Goal: Task Accomplishment & Management: Manage account settings

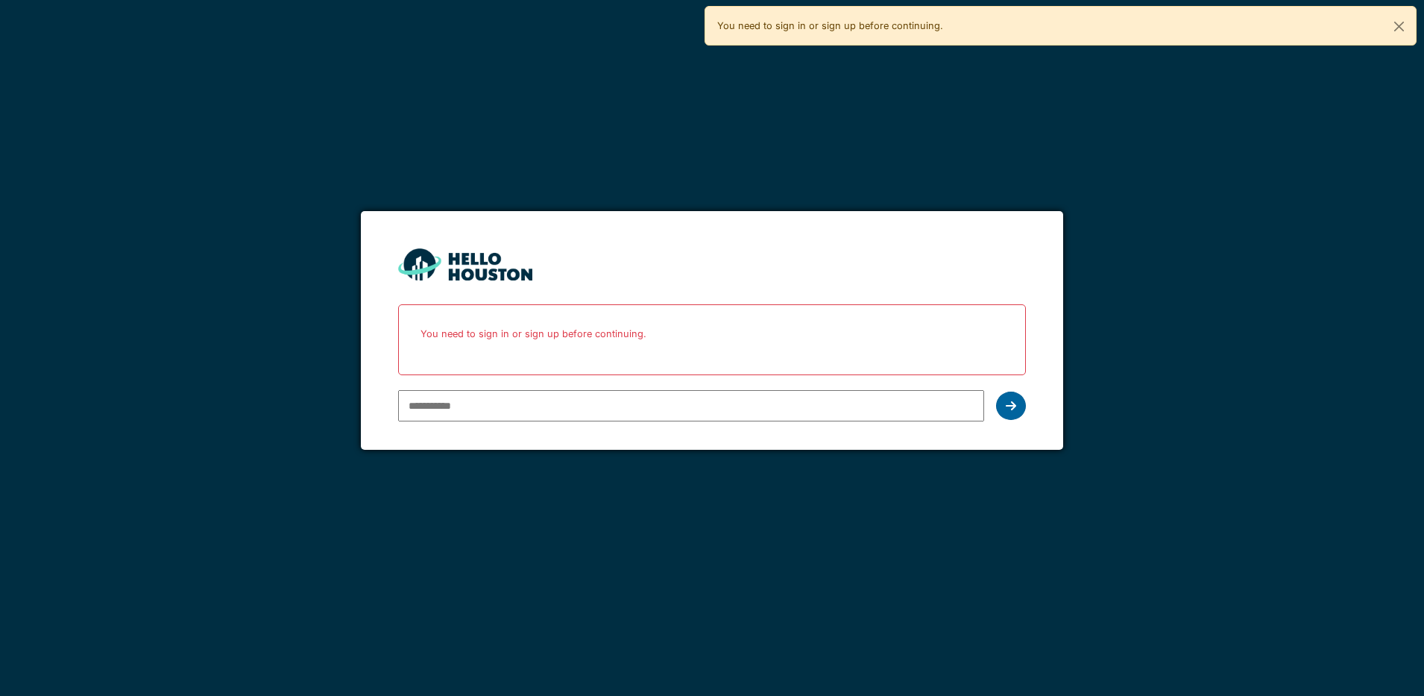
type input "**********"
click at [1013, 406] on icon at bounding box center [1011, 406] width 10 height 12
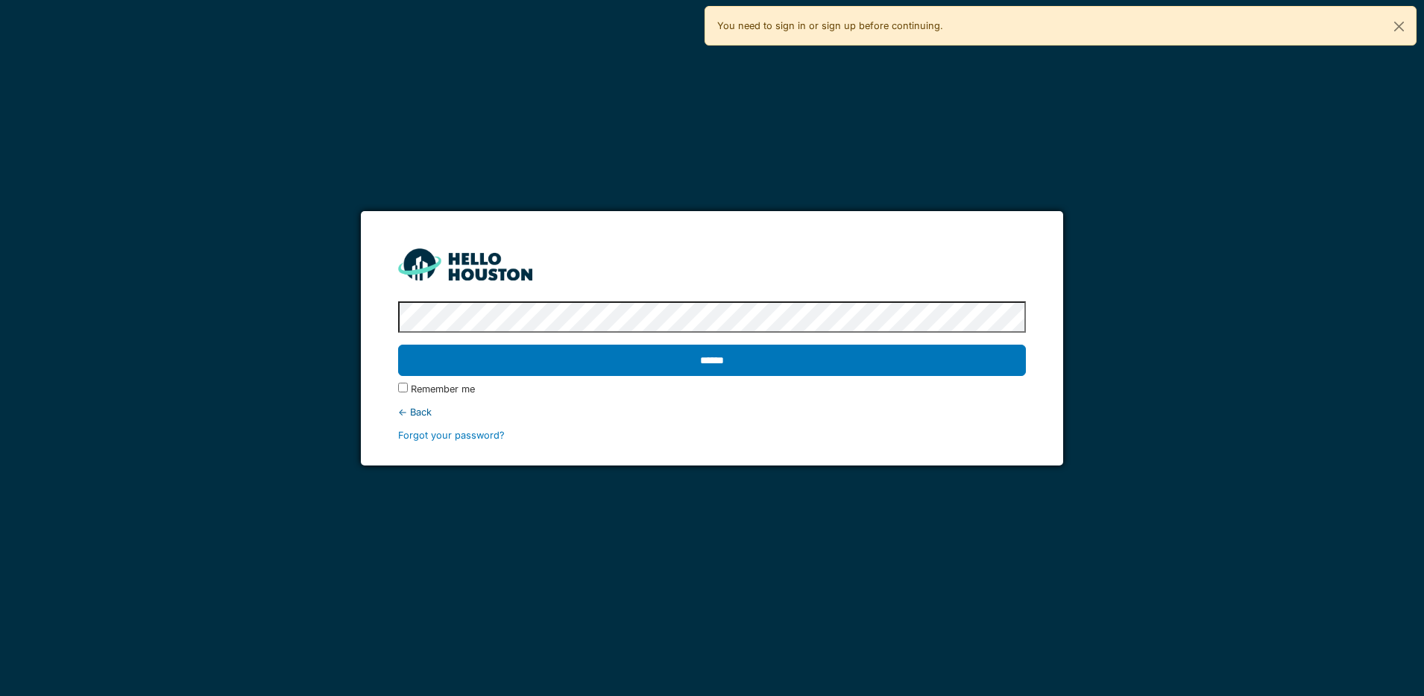
click at [840, 350] on input "******" at bounding box center [712, 360] width 628 height 31
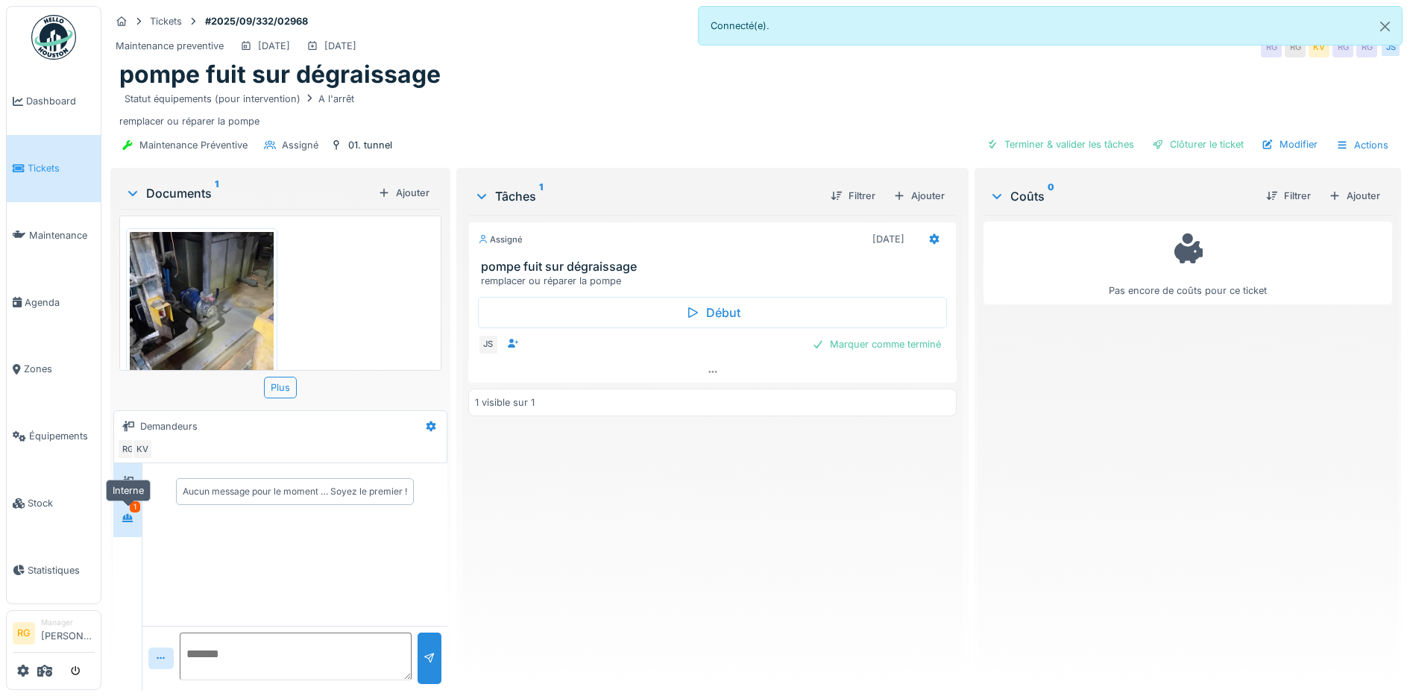
click at [128, 517] on icon at bounding box center [127, 518] width 10 height 8
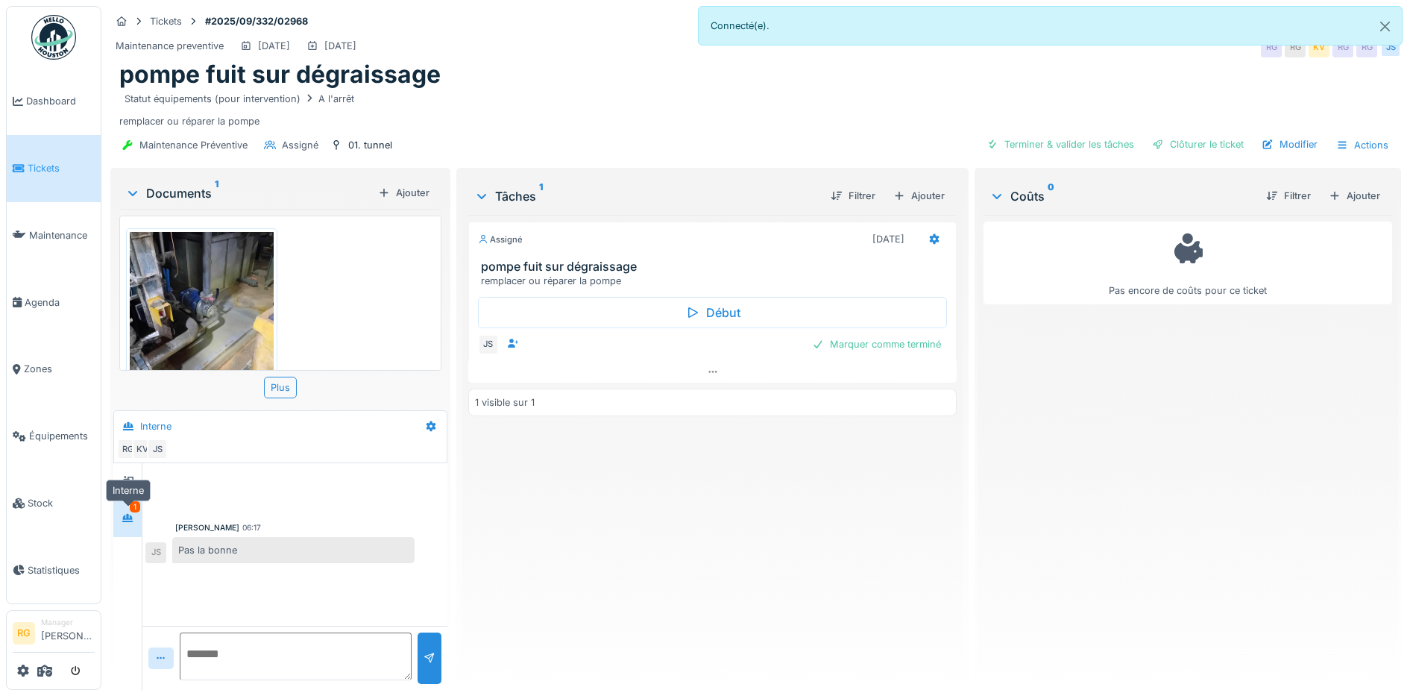
click at [128, 518] on icon at bounding box center [127, 518] width 10 height 8
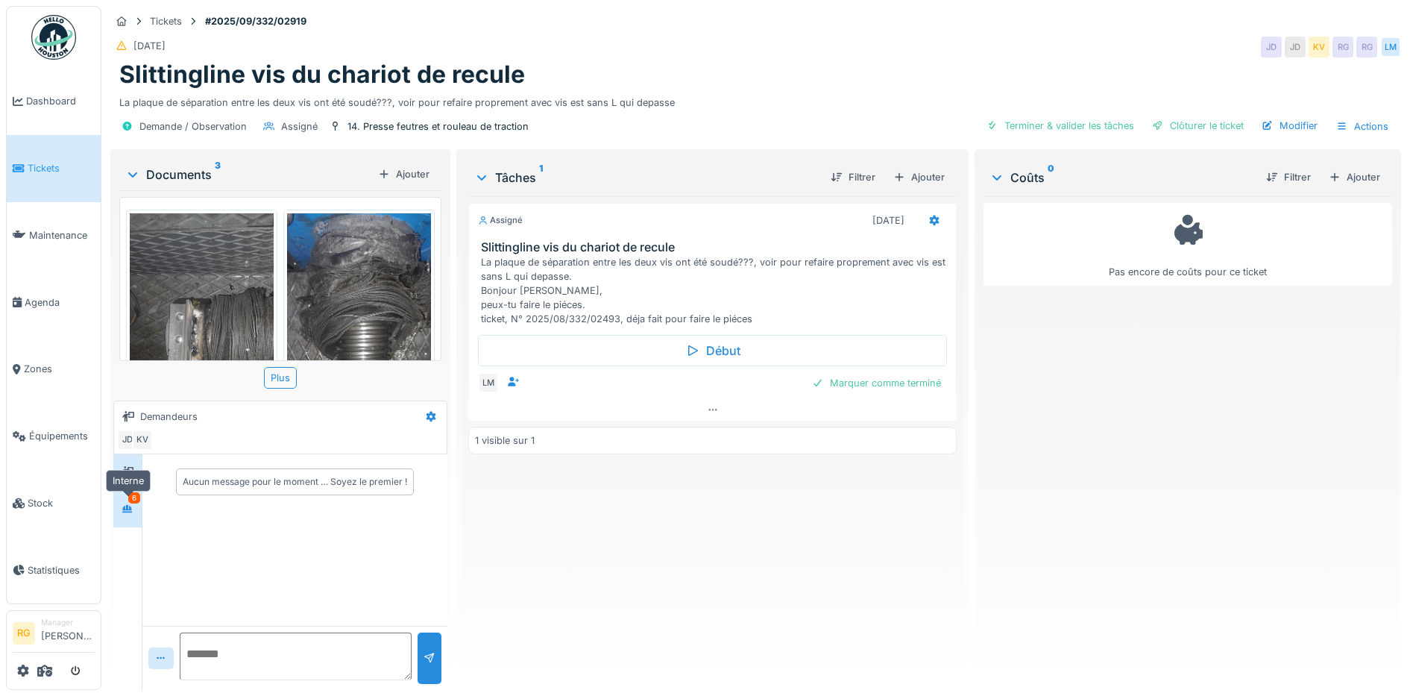
click at [129, 512] on icon at bounding box center [128, 509] width 12 height 10
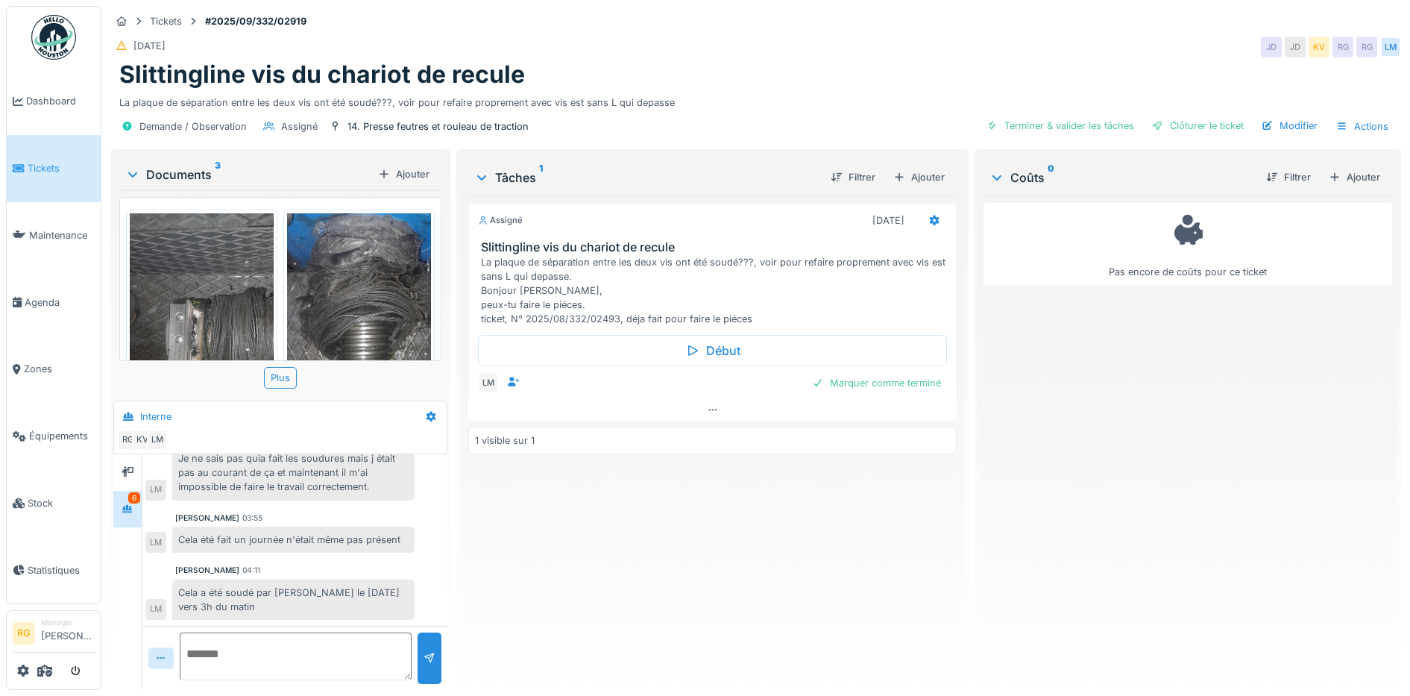
scroll to position [14, 0]
click at [128, 504] on icon at bounding box center [127, 508] width 10 height 8
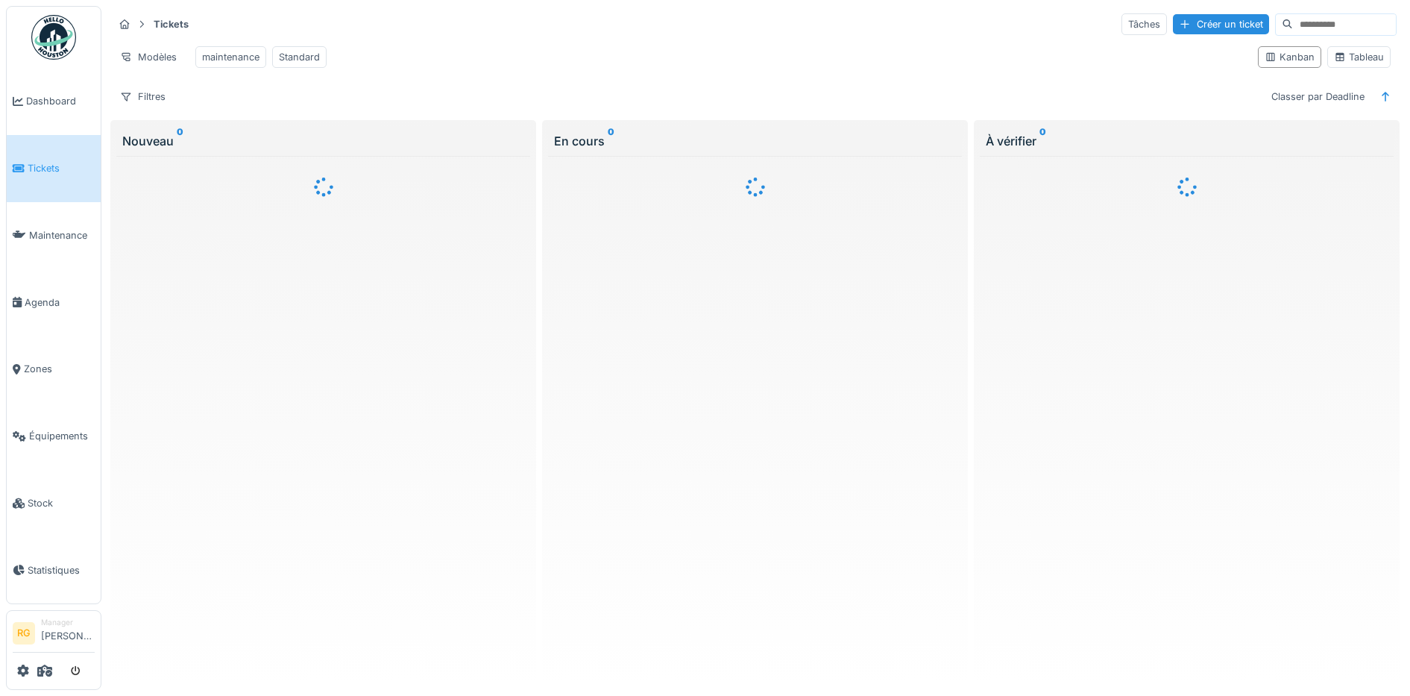
click at [1315, 25] on input at bounding box center [1344, 24] width 103 height 21
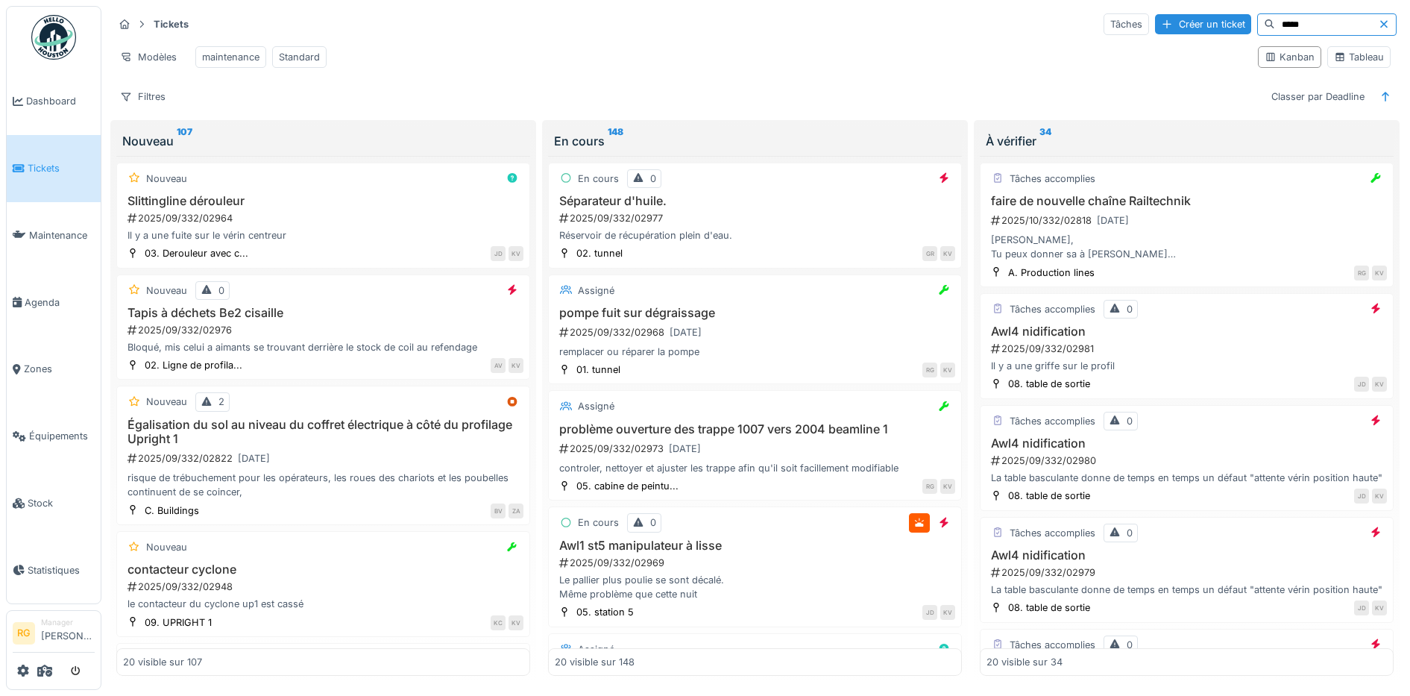
click at [1275, 20] on input "*****" at bounding box center [1326, 24] width 103 height 21
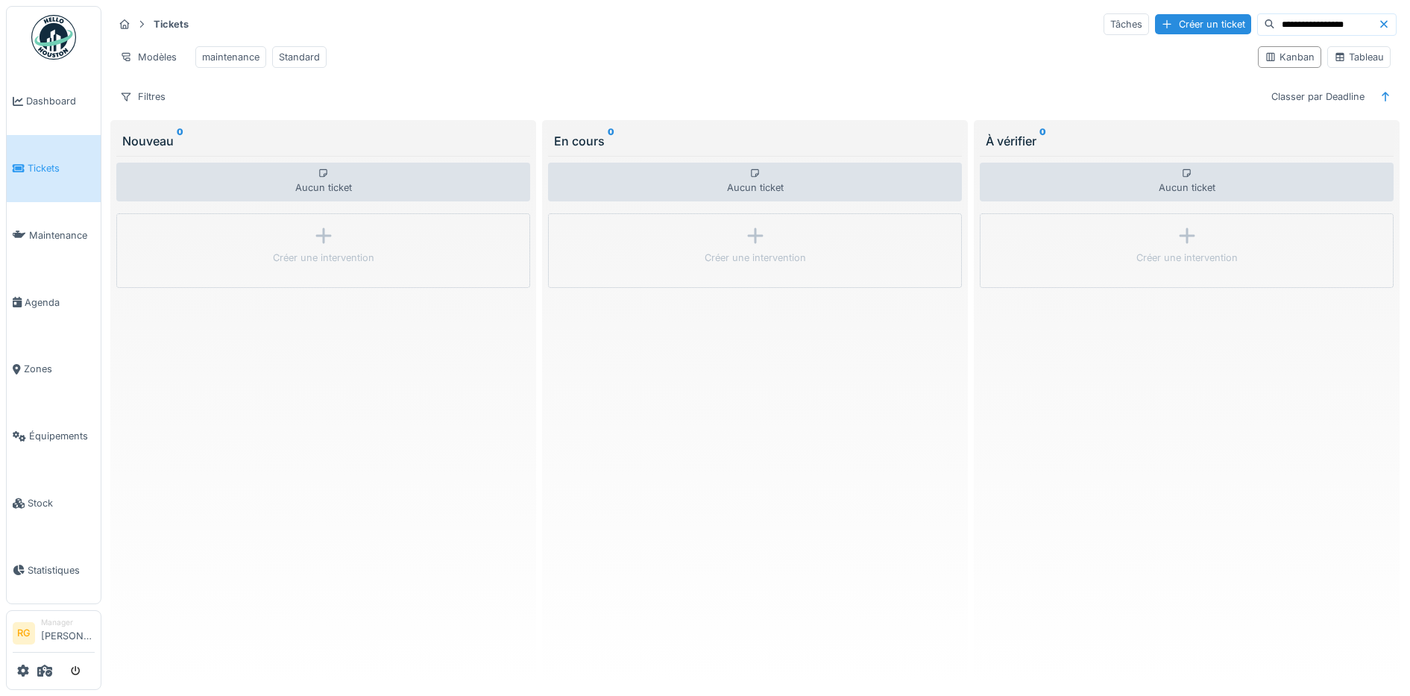
type input "**********"
click at [1378, 23] on icon at bounding box center [1384, 24] width 12 height 10
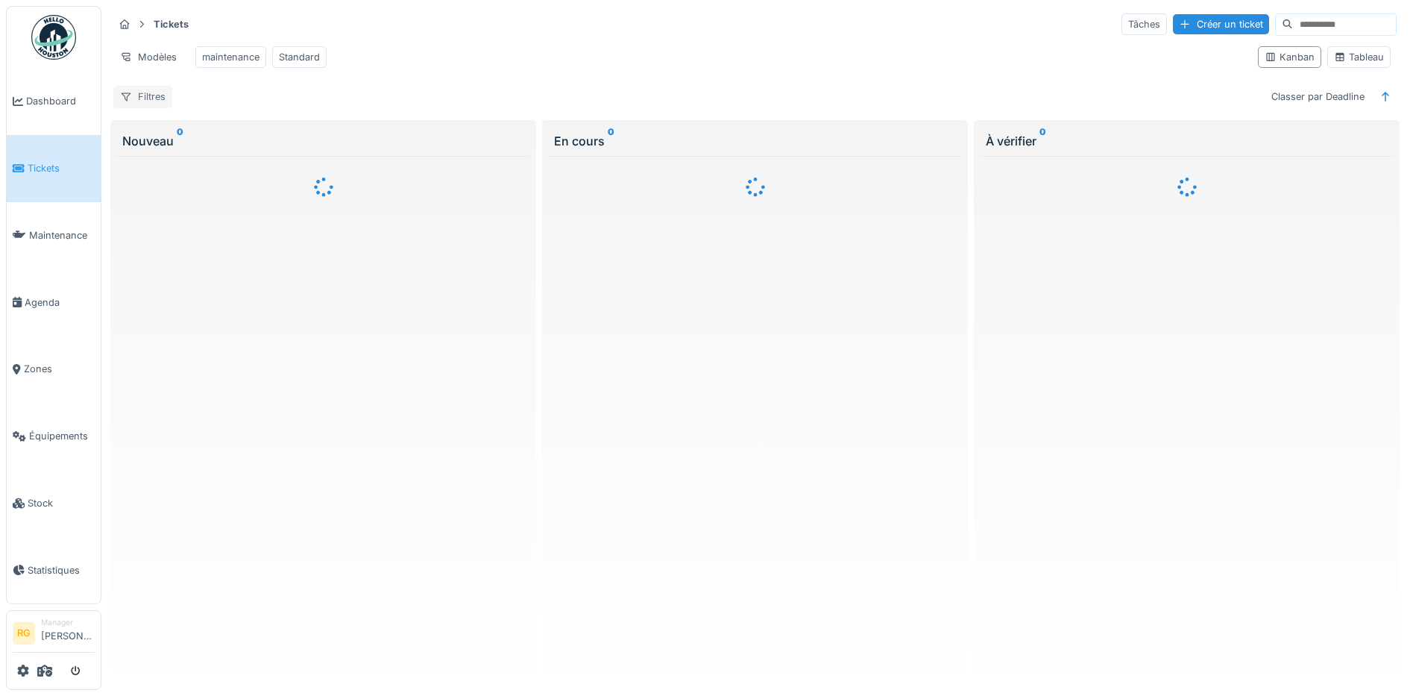
click at [148, 107] on div "Filtres" at bounding box center [142, 97] width 59 height 22
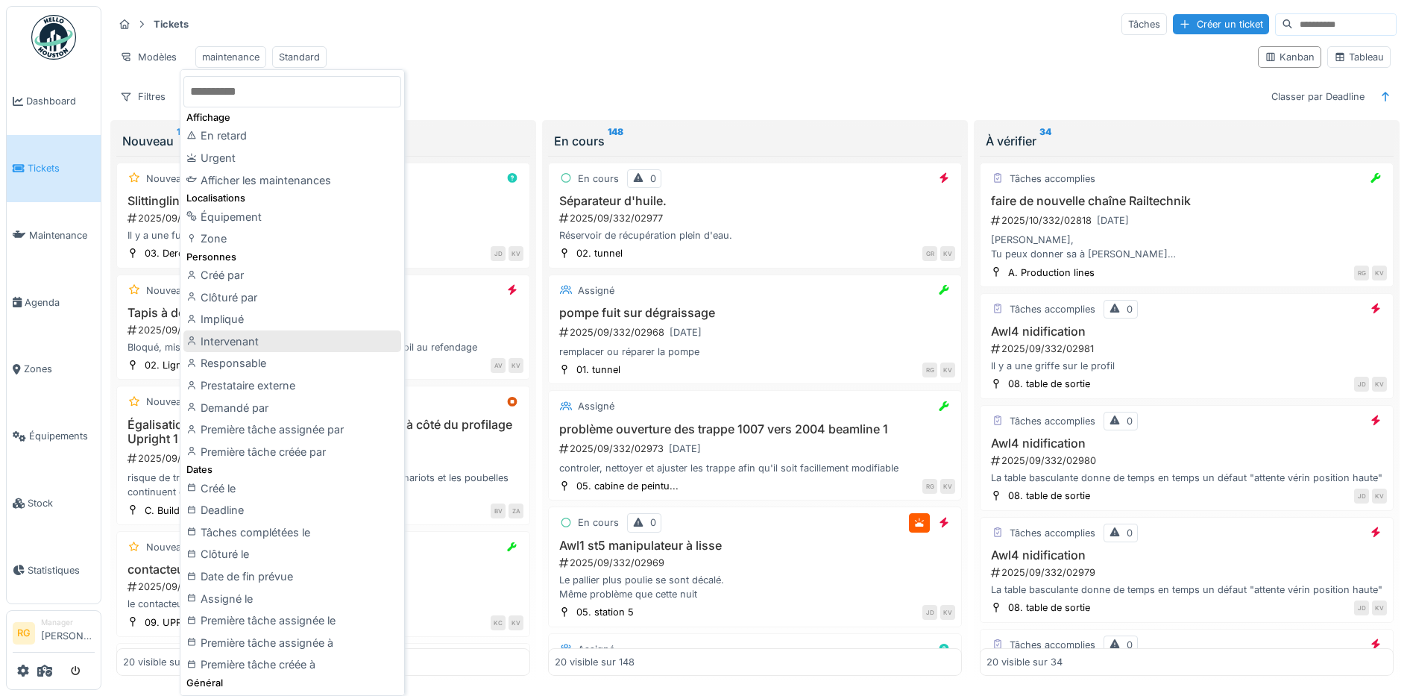
click at [248, 338] on div "Intervenant" at bounding box center [292, 341] width 218 height 22
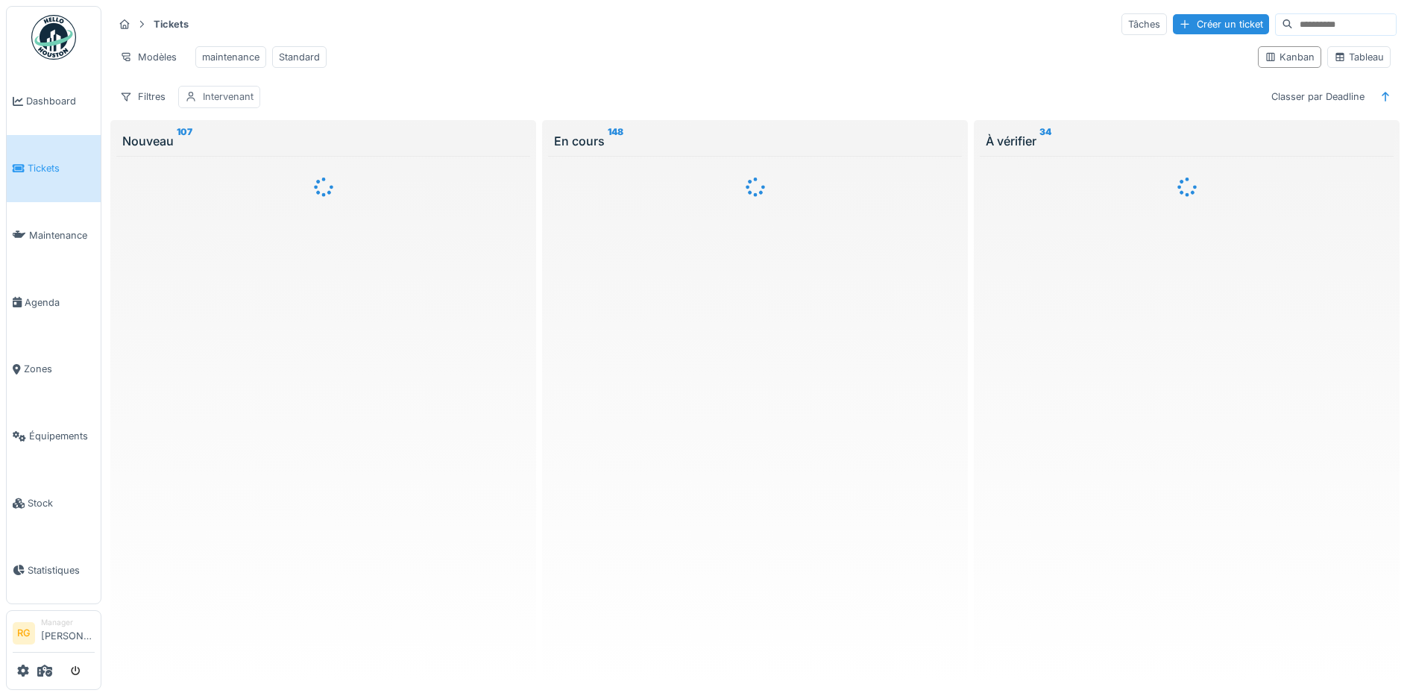
click at [230, 104] on div "Intervenant" at bounding box center [228, 96] width 51 height 14
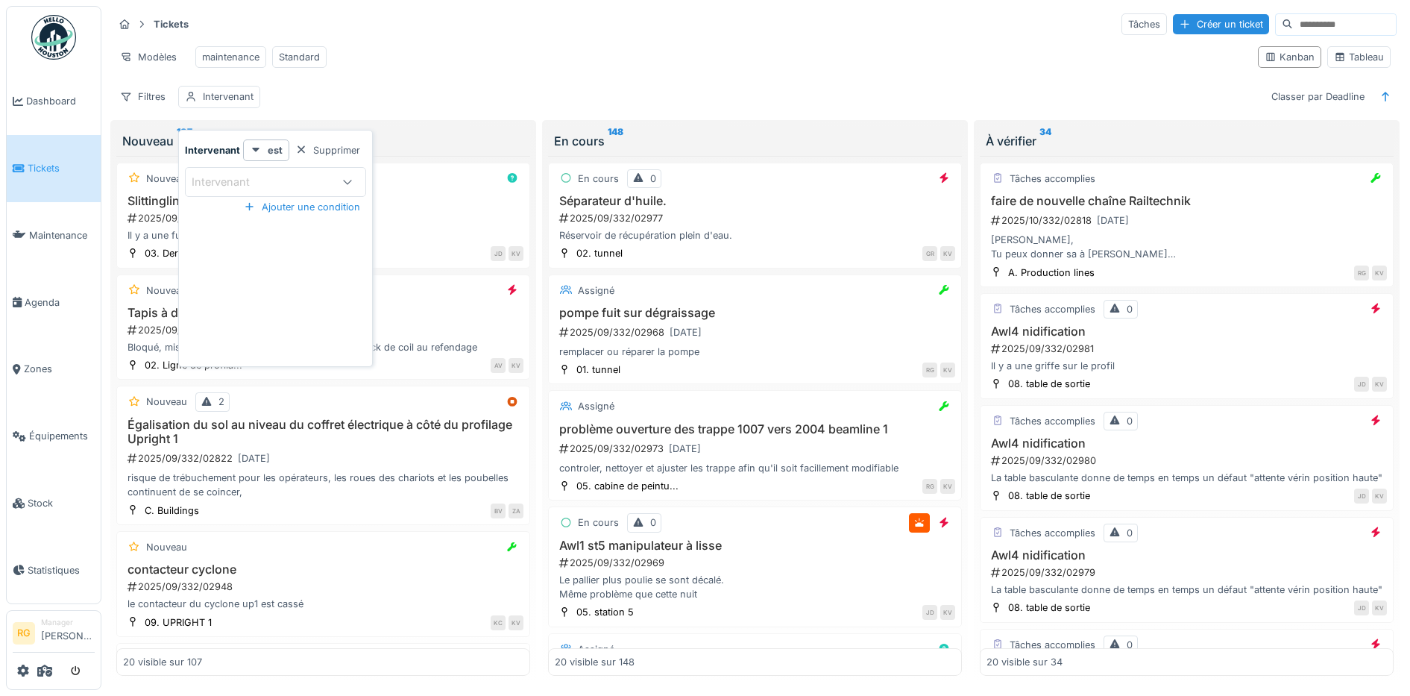
click at [253, 181] on div "Intervenant" at bounding box center [231, 182] width 79 height 16
type input "****"
click at [248, 292] on span "[PERSON_NAME]" at bounding box center [238, 296] width 88 height 16
type input "****"
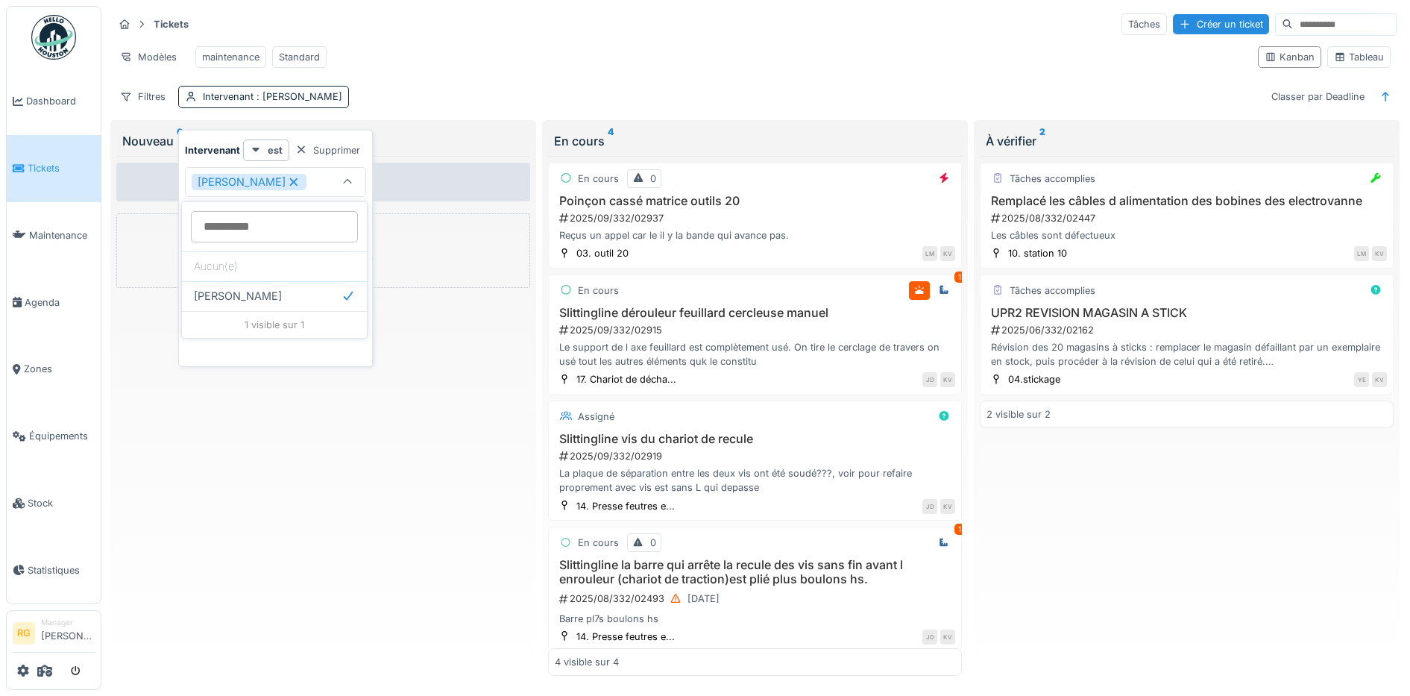
click at [372, 491] on div "Aucun ticket Créer une intervention" at bounding box center [323, 416] width 414 height 521
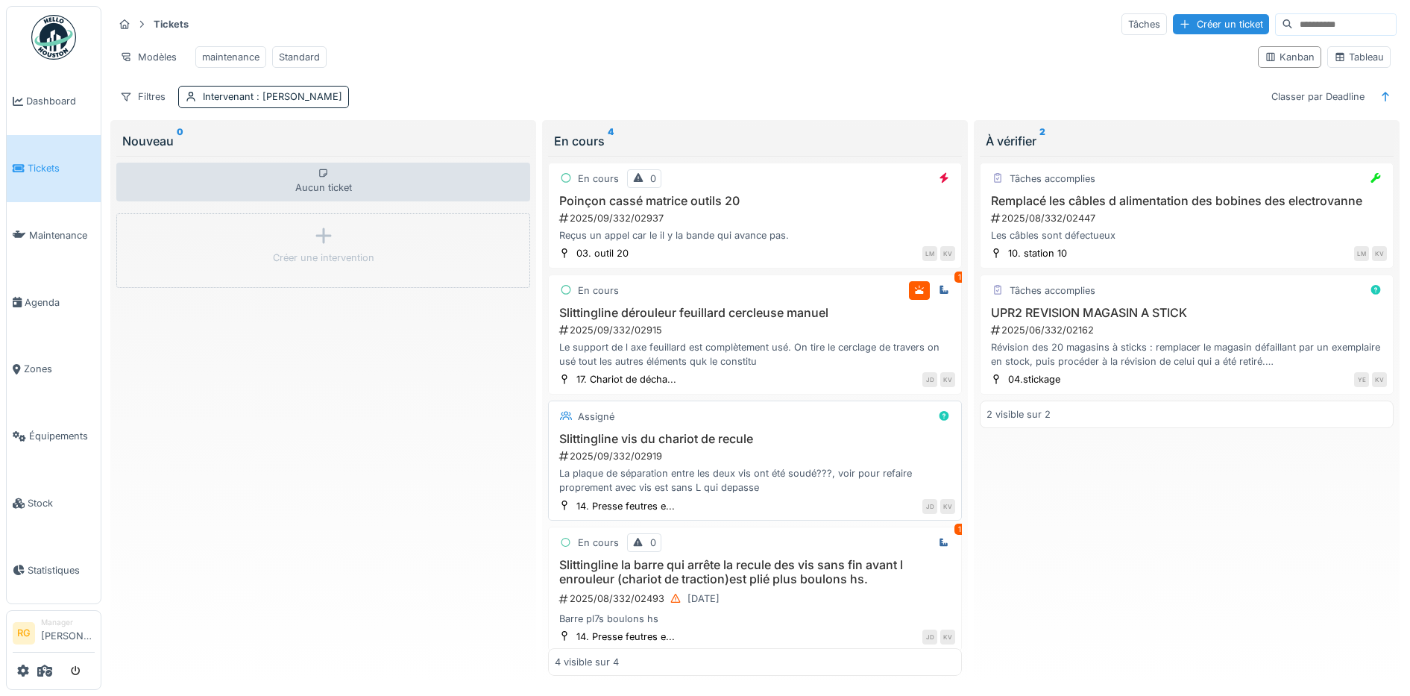
click at [738, 463] on div "2025/09/332/02919" at bounding box center [756, 456] width 397 height 14
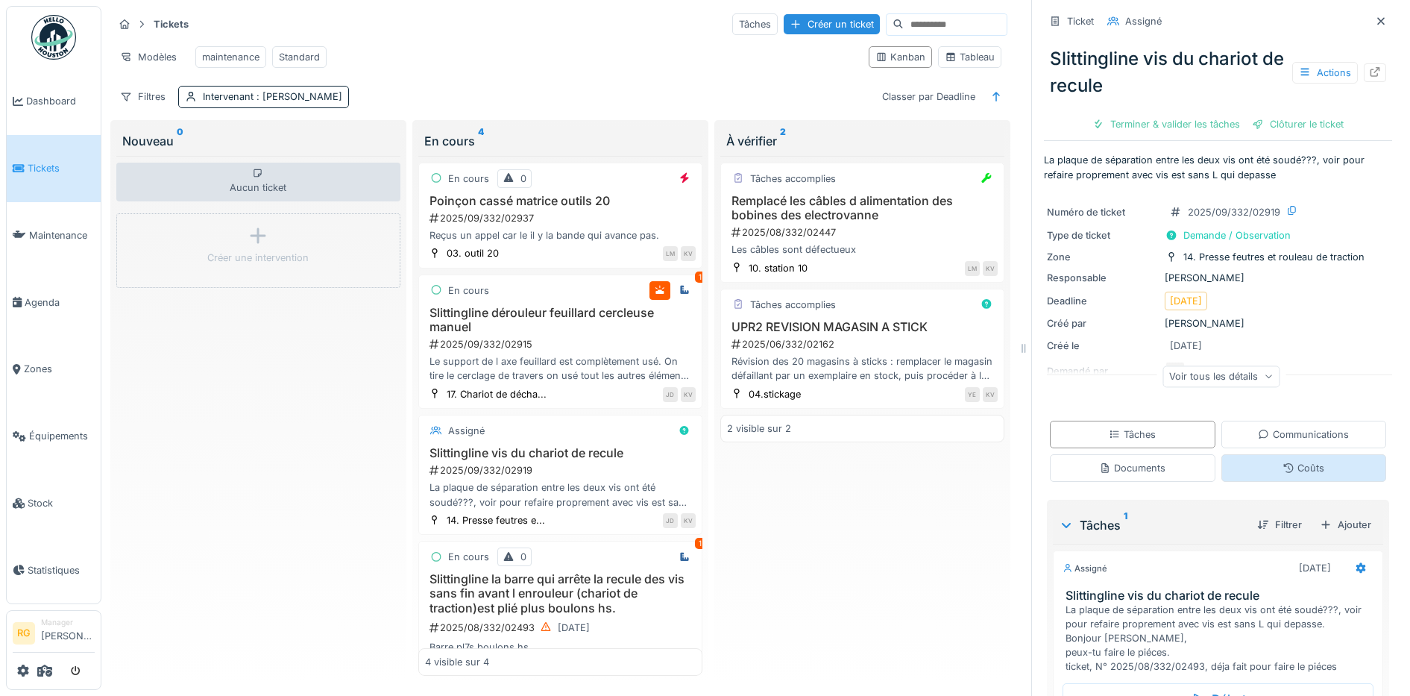
scroll to position [93, 0]
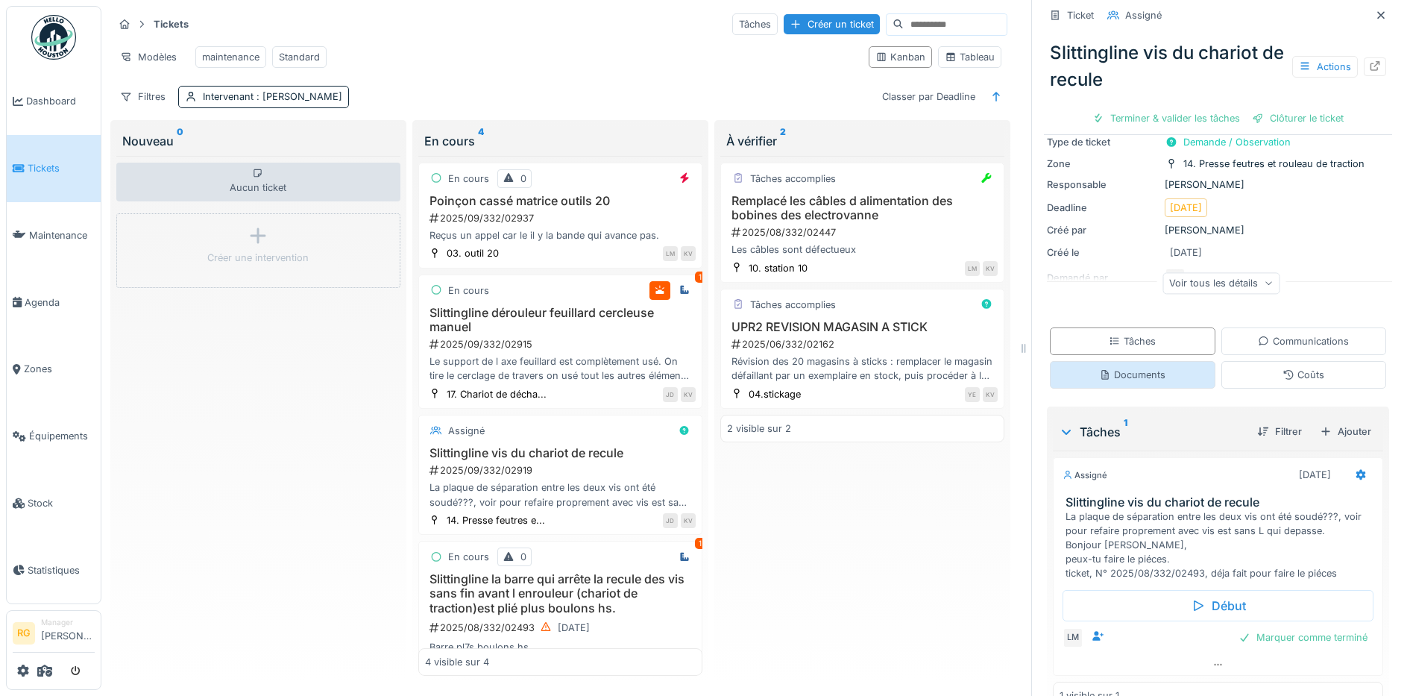
click at [1124, 373] on div "Documents" at bounding box center [1132, 375] width 66 height 14
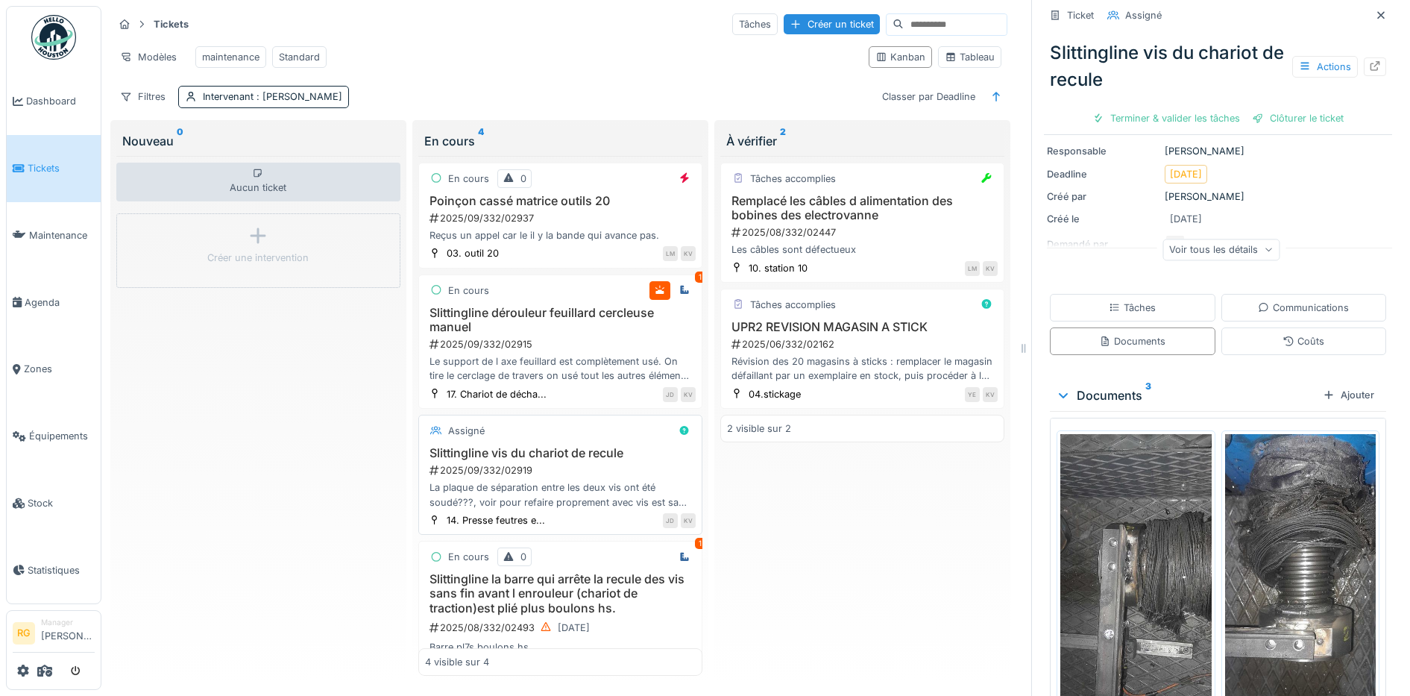
scroll to position [66, 0]
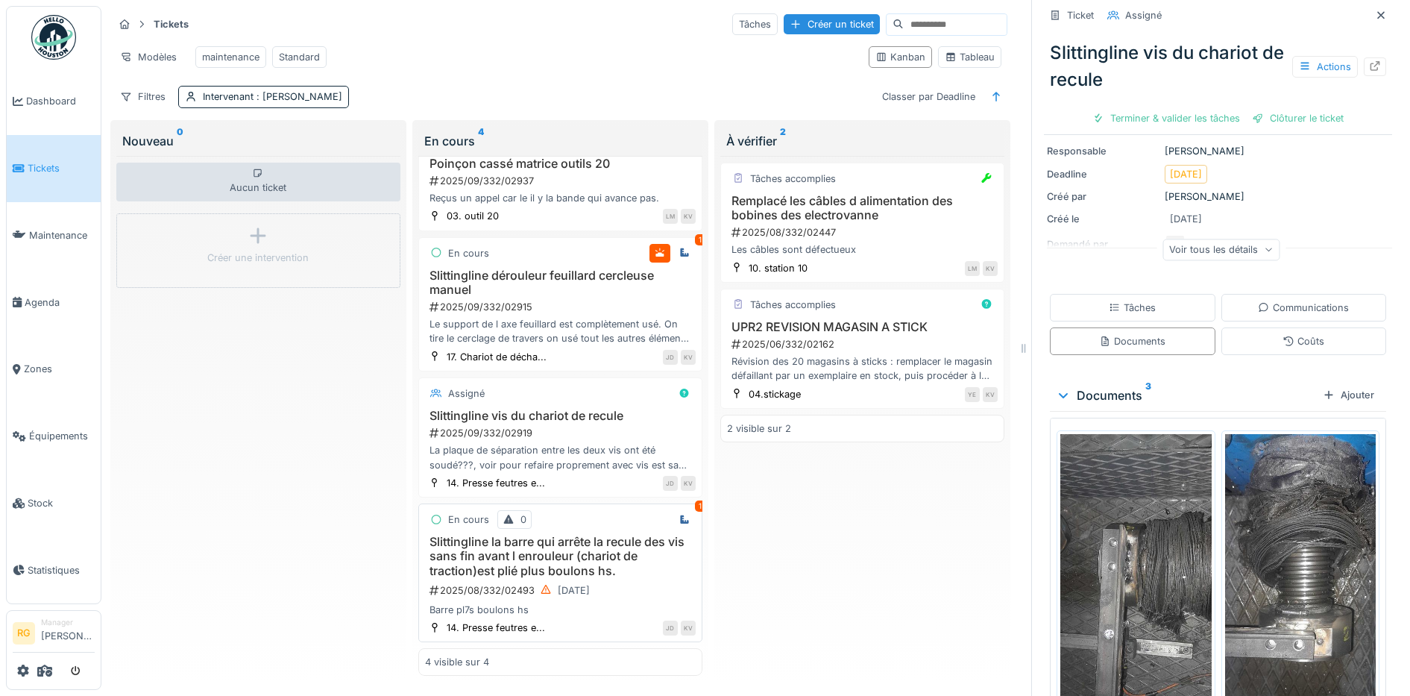
click at [633, 550] on div "Slittingline la barre qui arrête la recule des vis sans fin avant l enrouleur (…" at bounding box center [560, 576] width 271 height 82
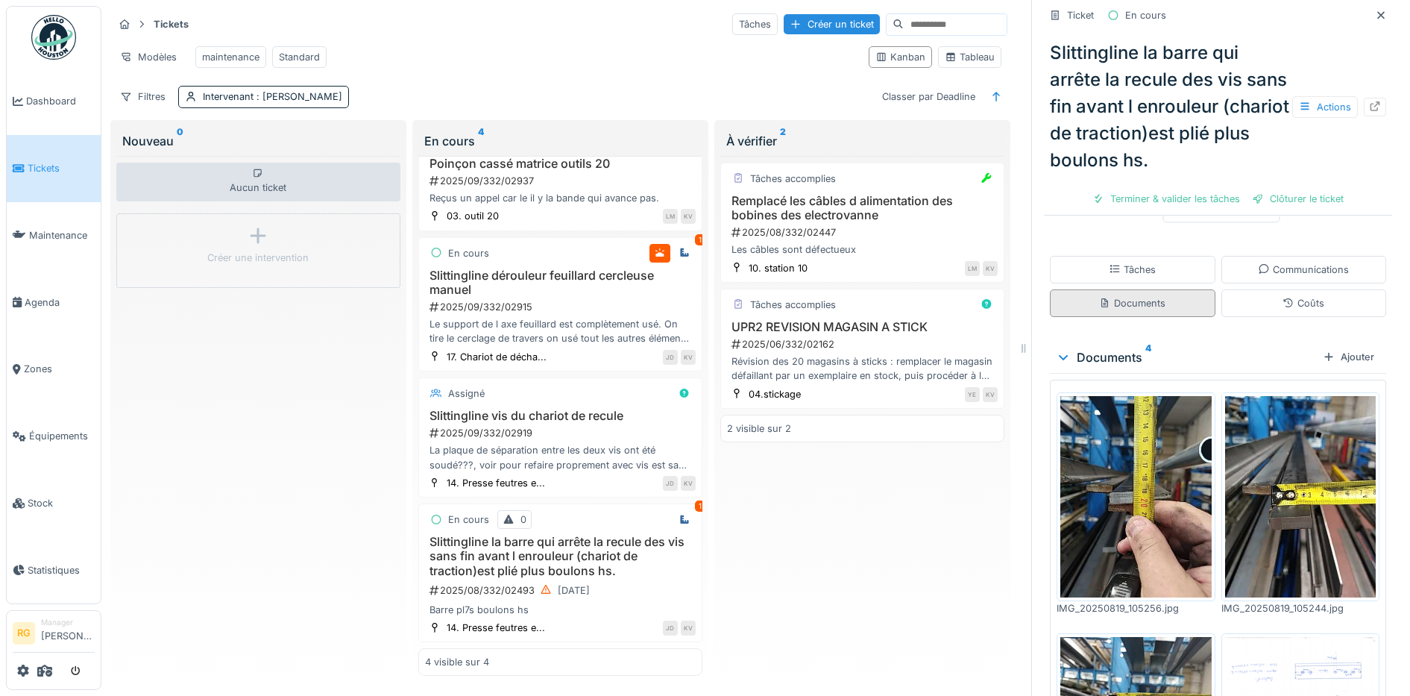
scroll to position [186, 0]
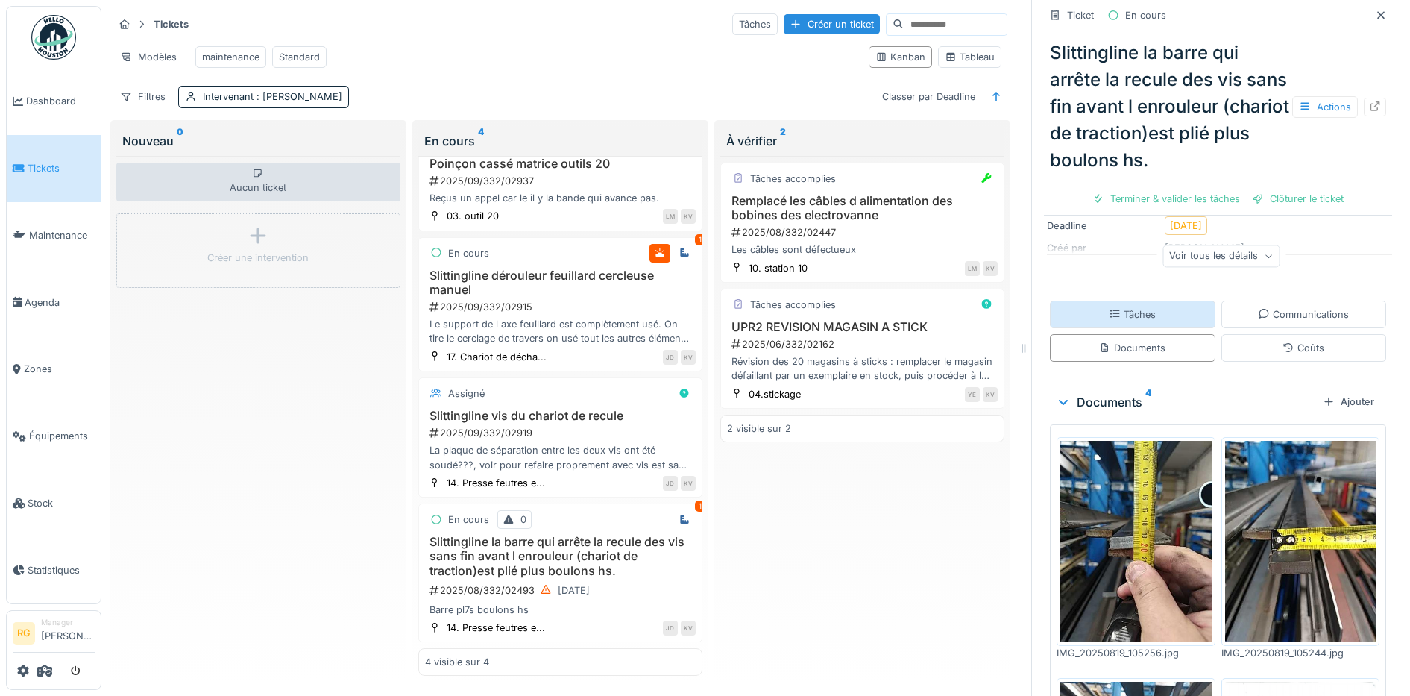
click at [1131, 307] on div "Tâches" at bounding box center [1132, 314] width 47 height 14
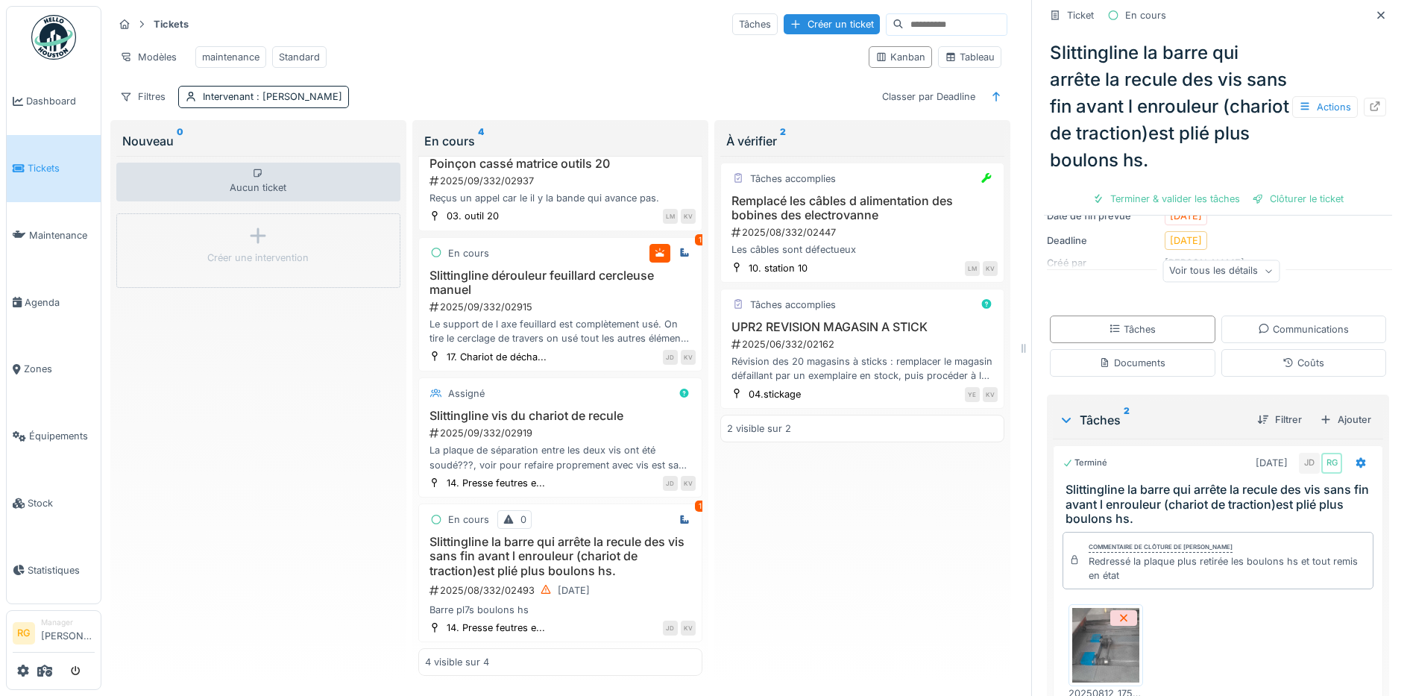
scroll to position [139, 0]
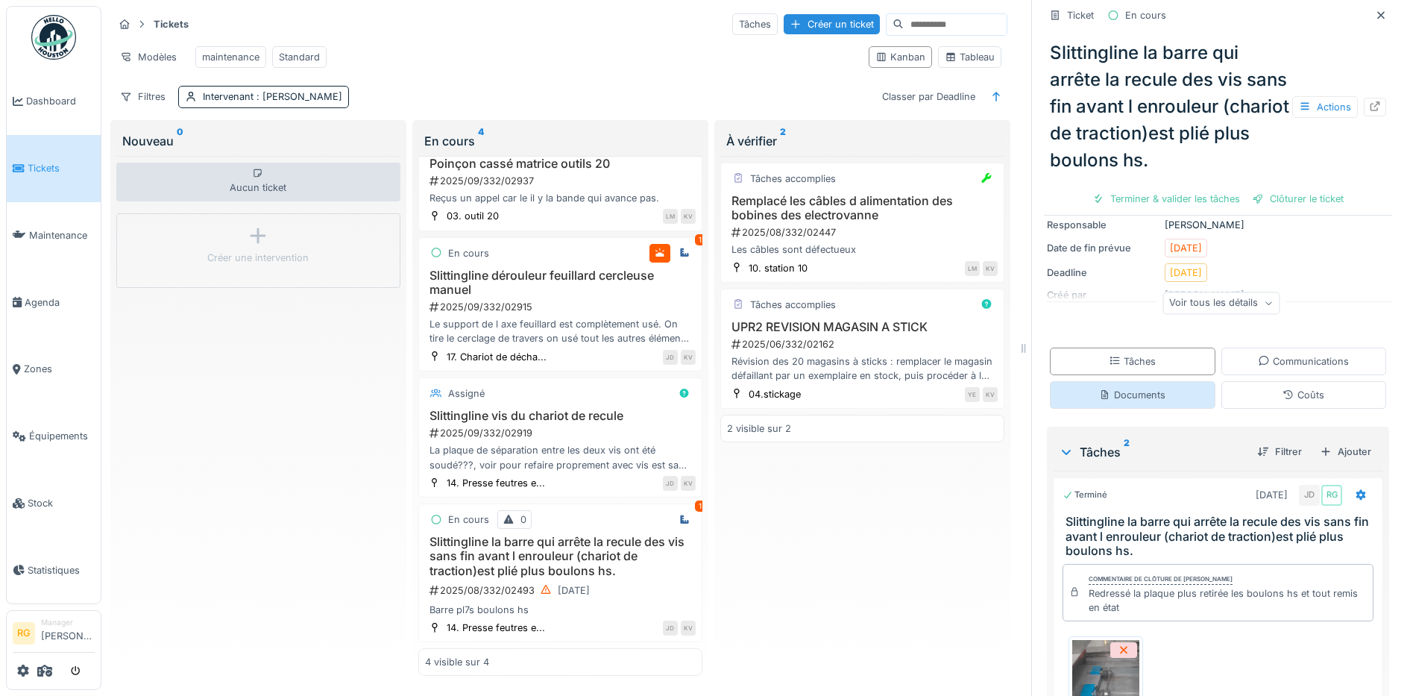
click at [1144, 388] on div "Documents" at bounding box center [1132, 395] width 66 height 14
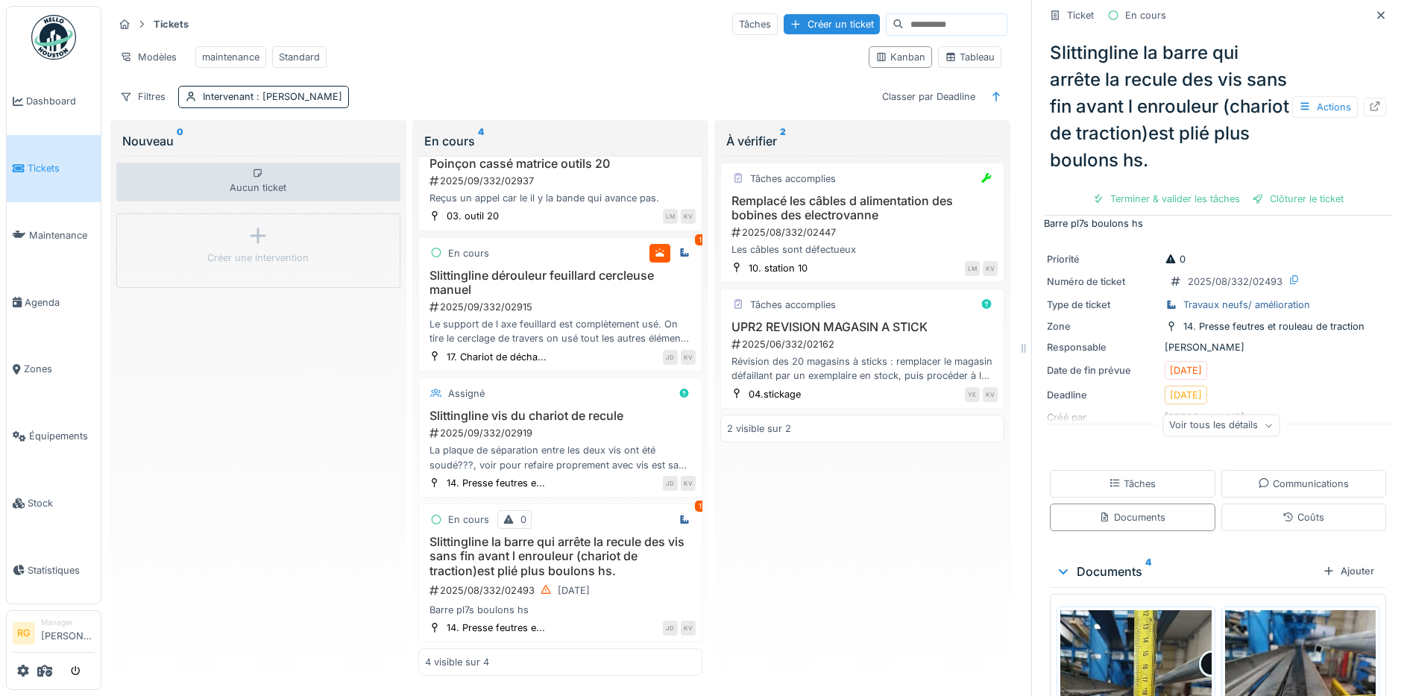
scroll to position [0, 0]
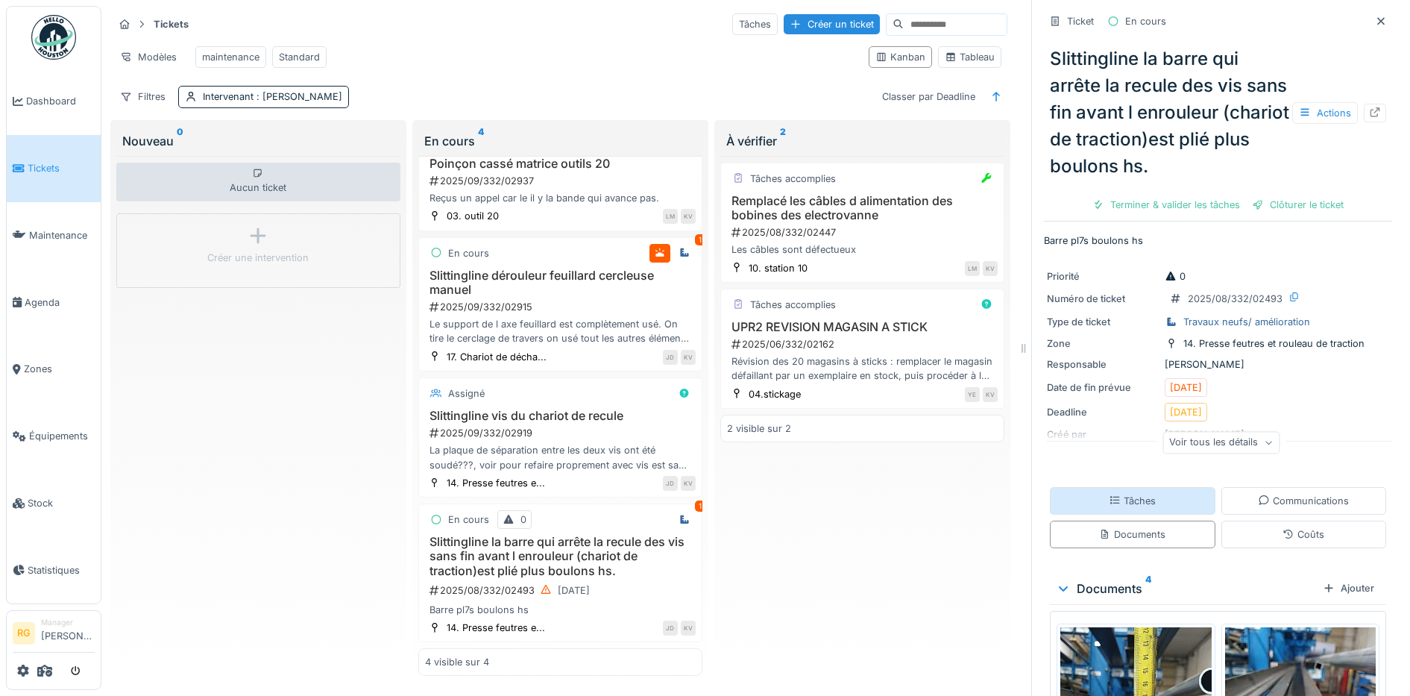
click at [1141, 487] on div "Tâches" at bounding box center [1133, 501] width 166 height 28
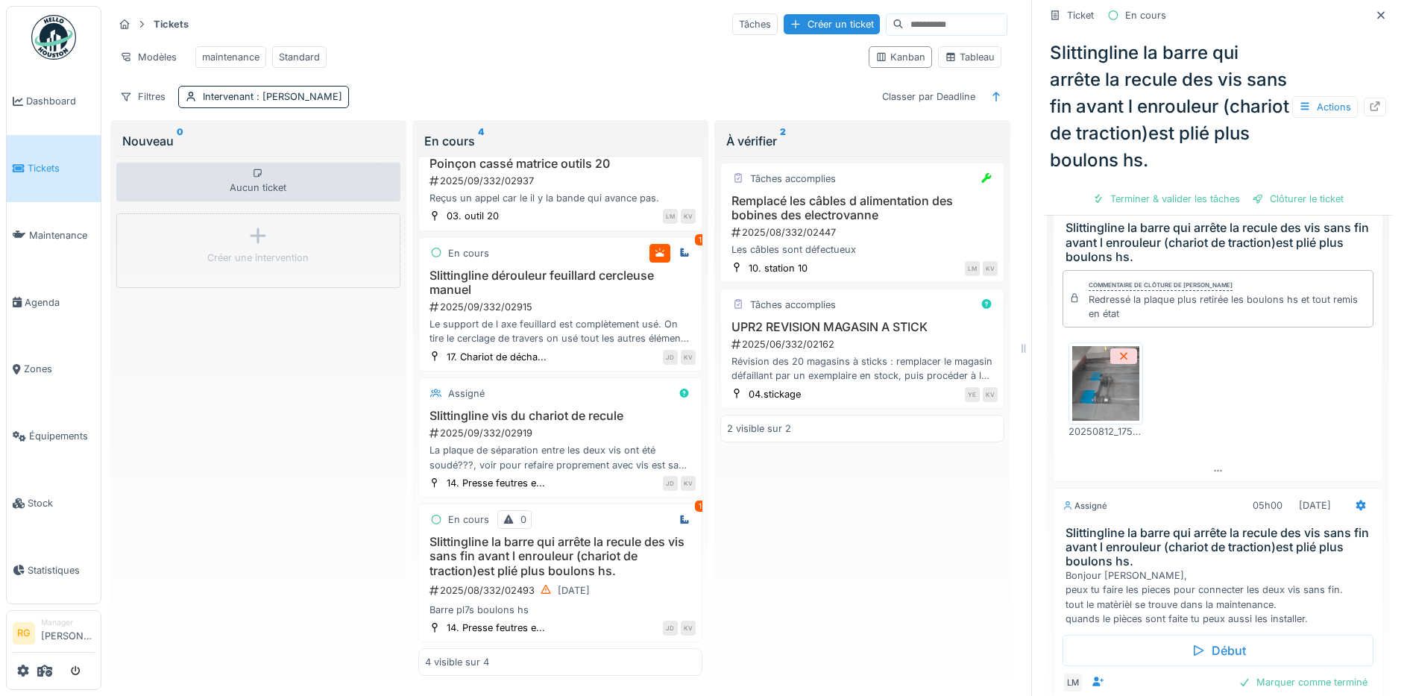
scroll to position [512, 0]
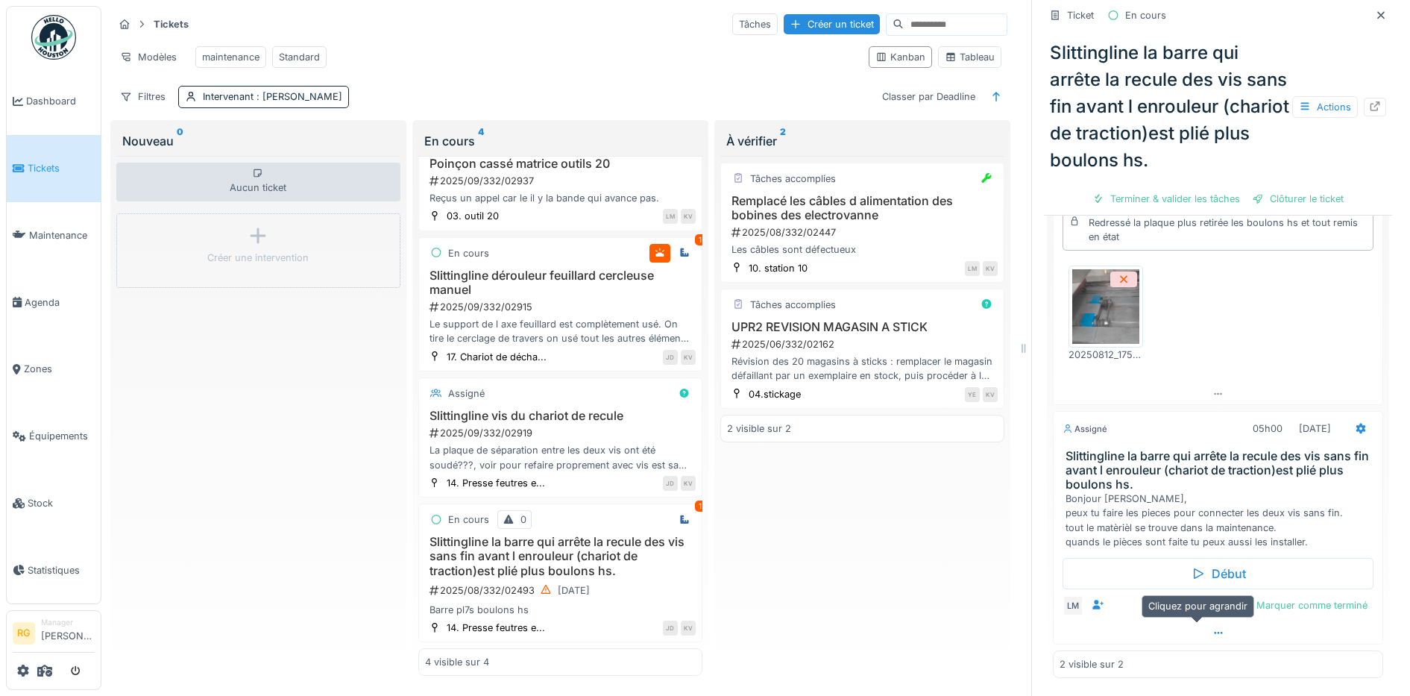
click at [1213, 628] on icon at bounding box center [1219, 633] width 12 height 10
click at [1326, 600] on div at bounding box center [1332, 607] width 12 height 14
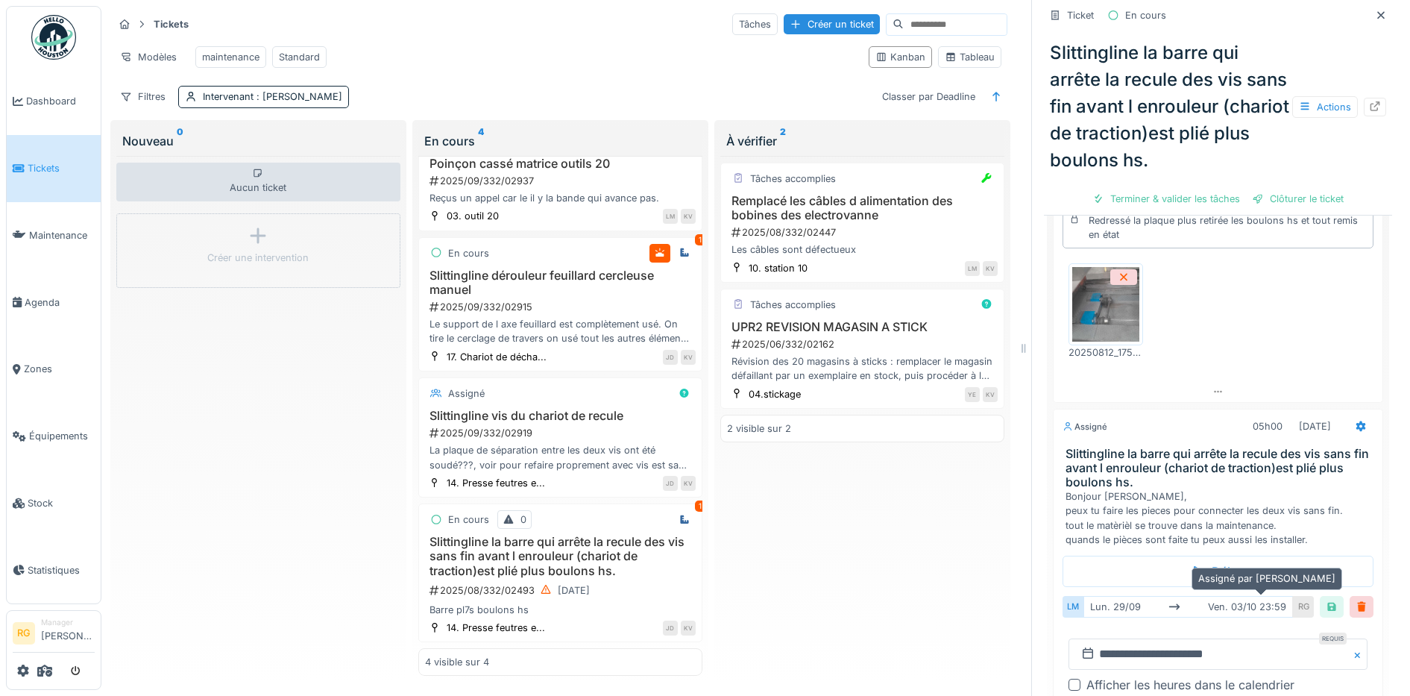
scroll to position [7, 0]
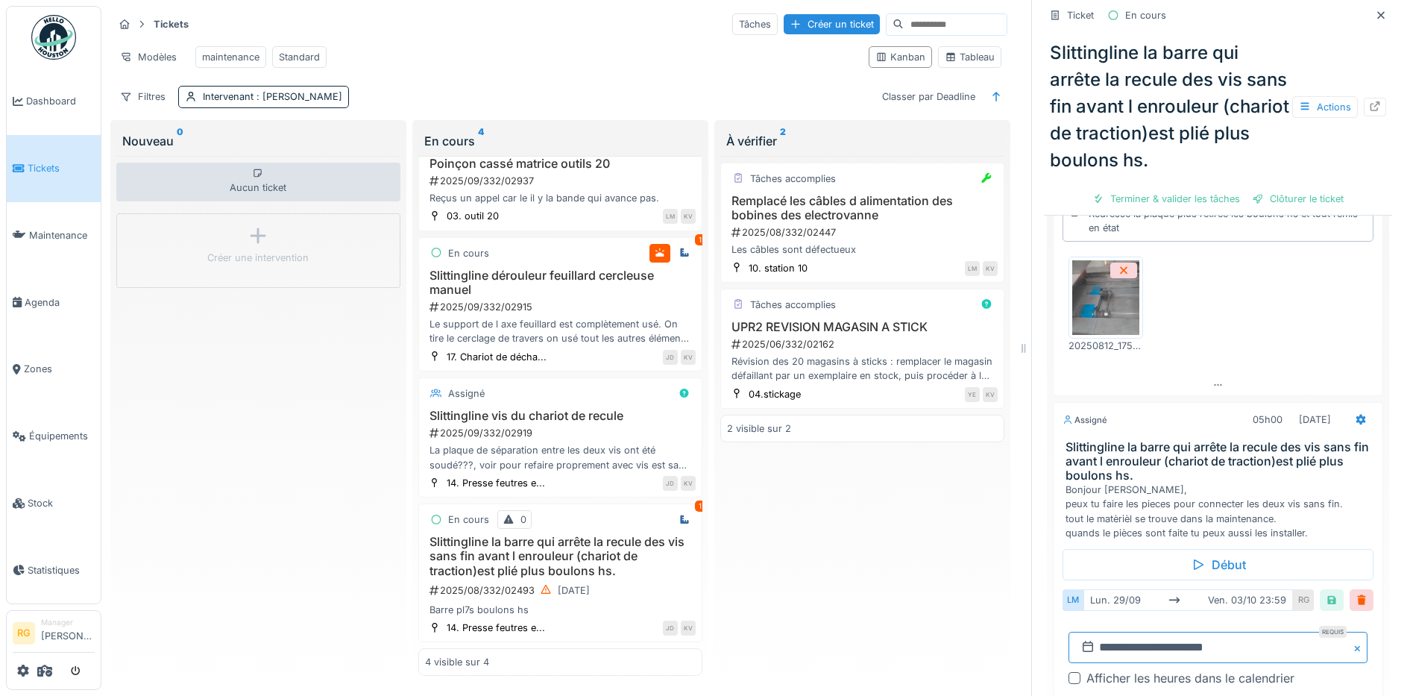
click at [1124, 635] on input "**********" at bounding box center [1218, 647] width 299 height 31
click at [1304, 669] on div "Afficher les heures dans le calendrier" at bounding box center [1227, 678] width 281 height 18
click at [1326, 593] on div at bounding box center [1332, 600] width 12 height 14
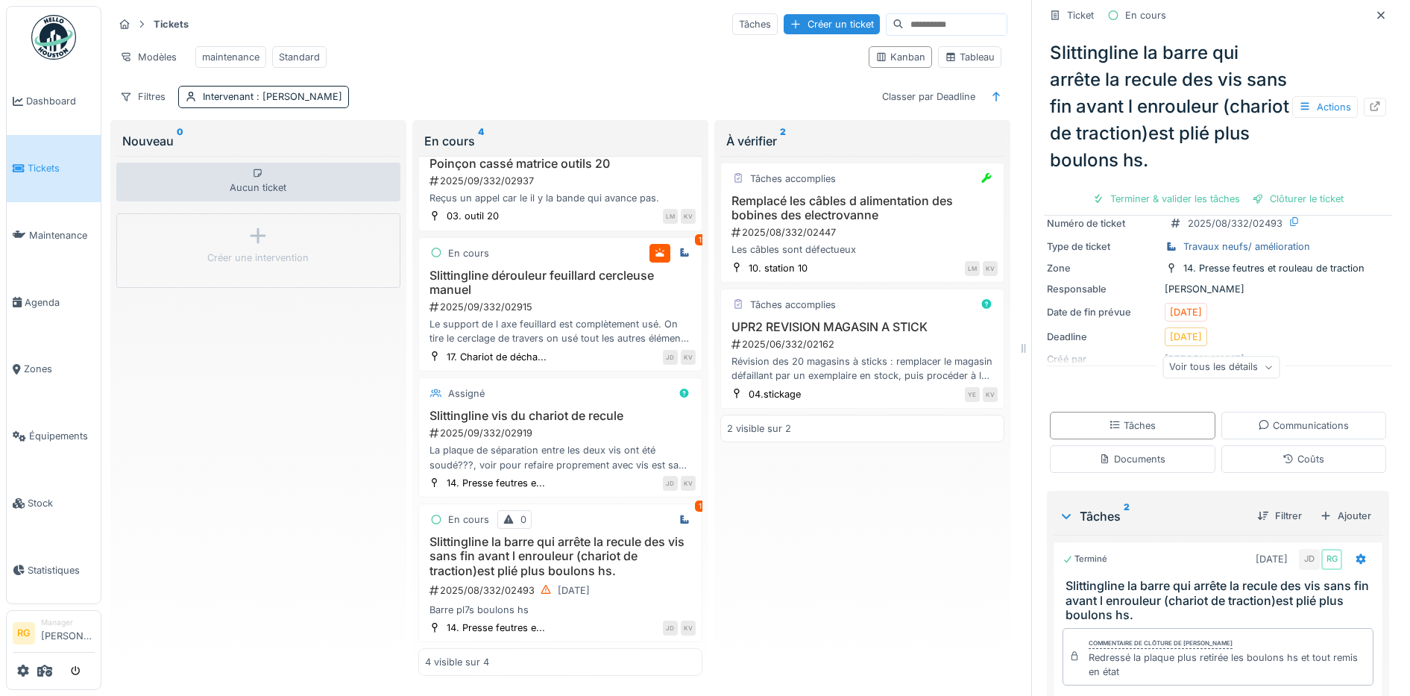
scroll to position [0, 0]
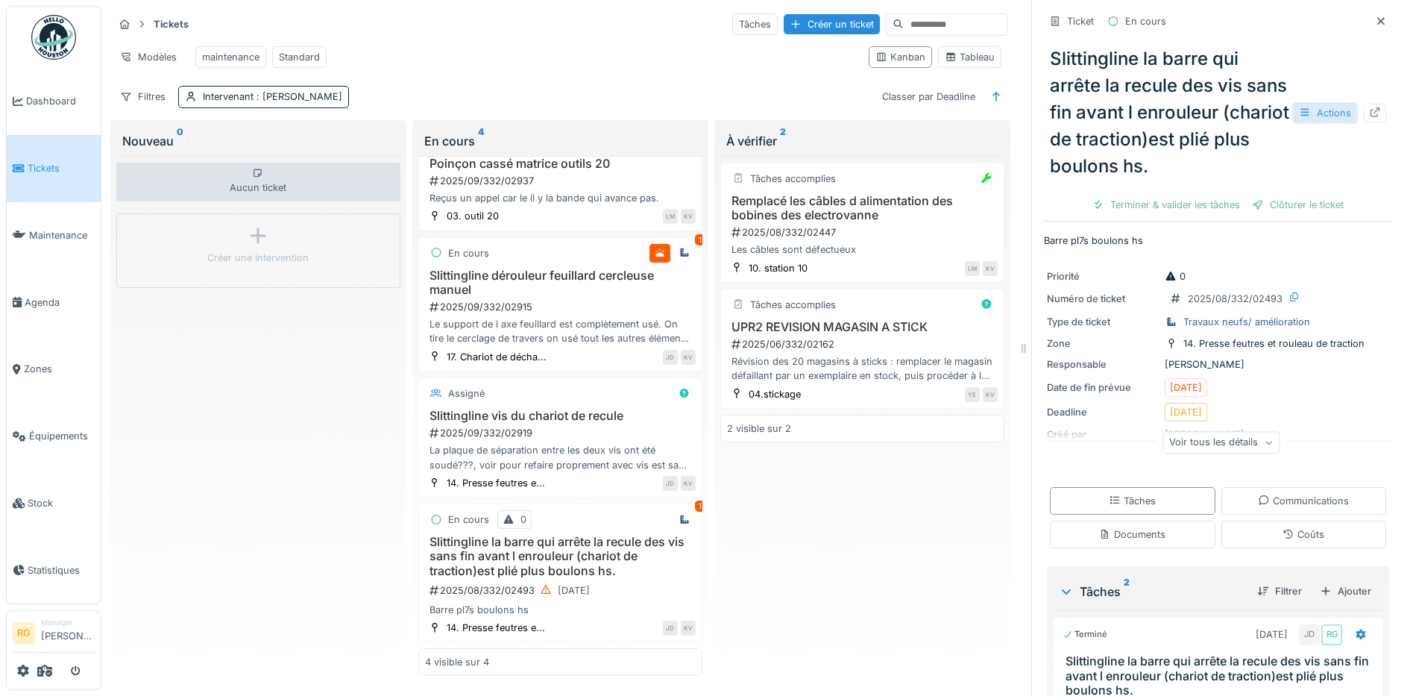
click at [1301, 102] on div "Actions" at bounding box center [1325, 113] width 66 height 22
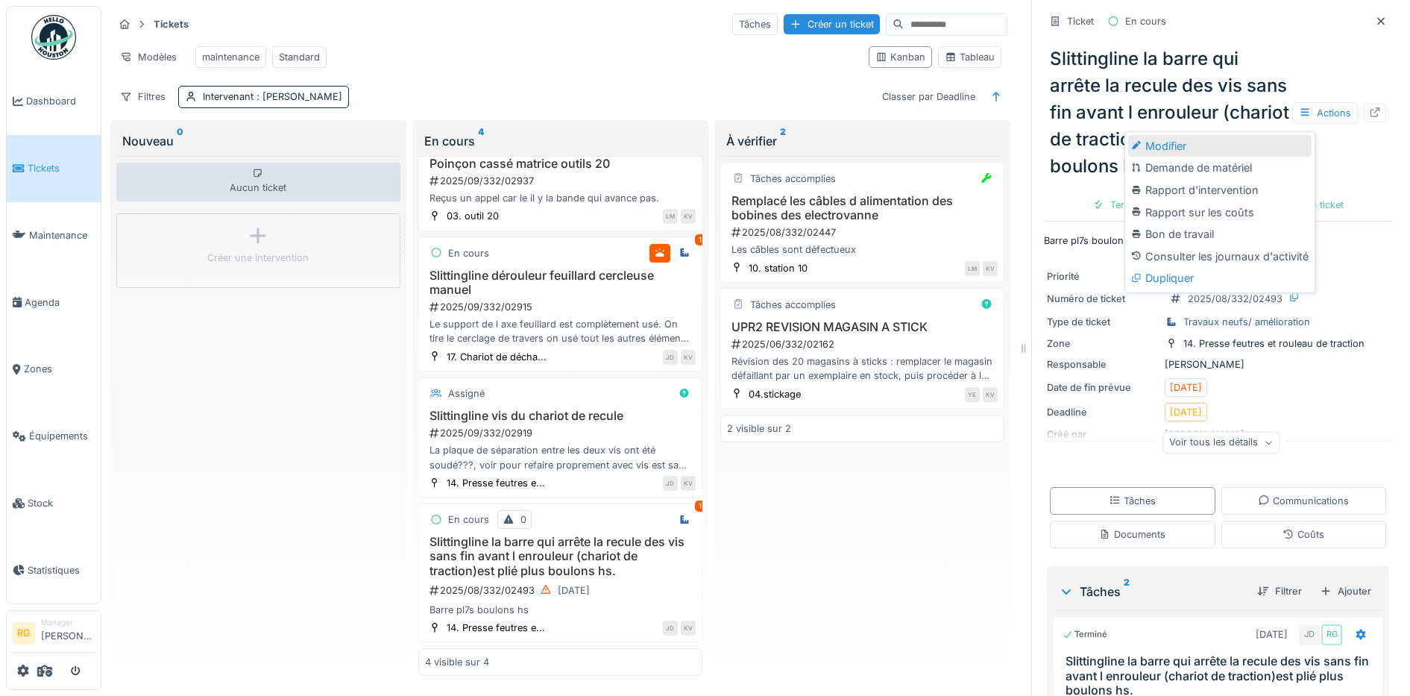
click at [1186, 135] on div "Modifier" at bounding box center [1219, 146] width 183 height 22
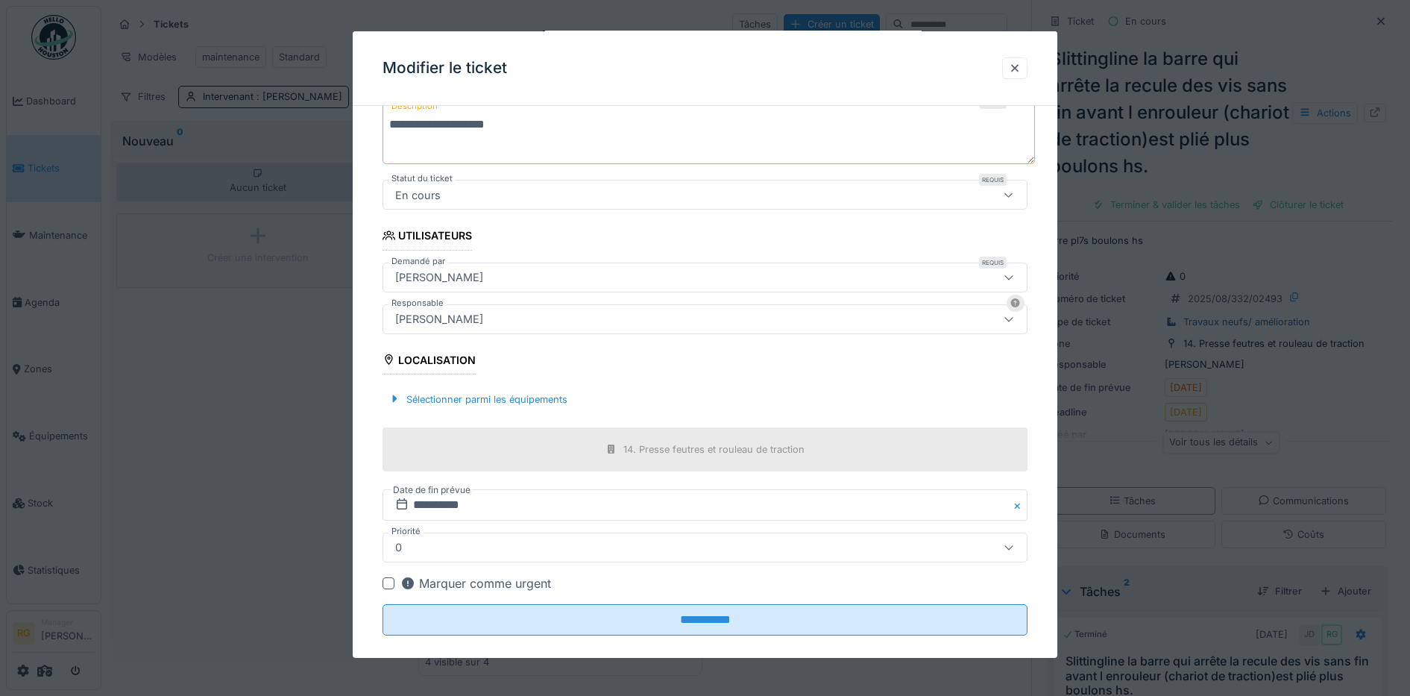
scroll to position [206, 0]
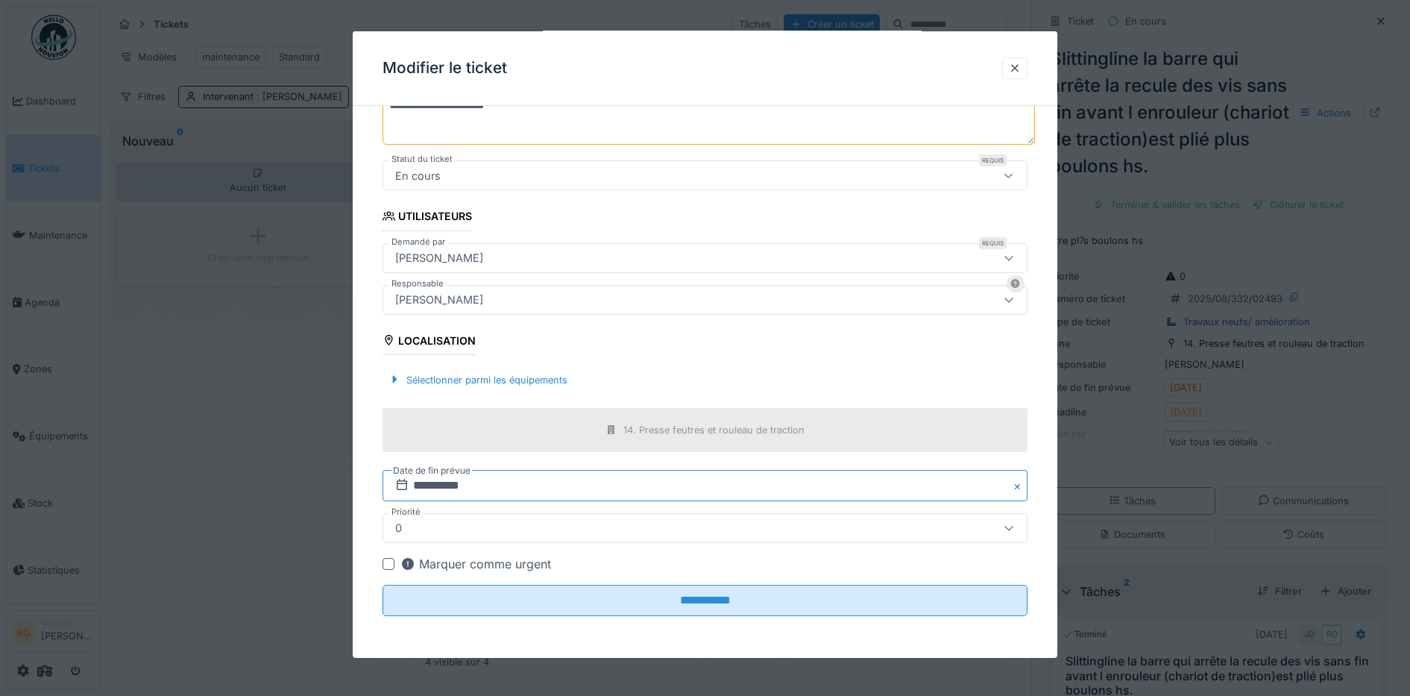
click at [444, 485] on input "**********" at bounding box center [706, 485] width 646 height 31
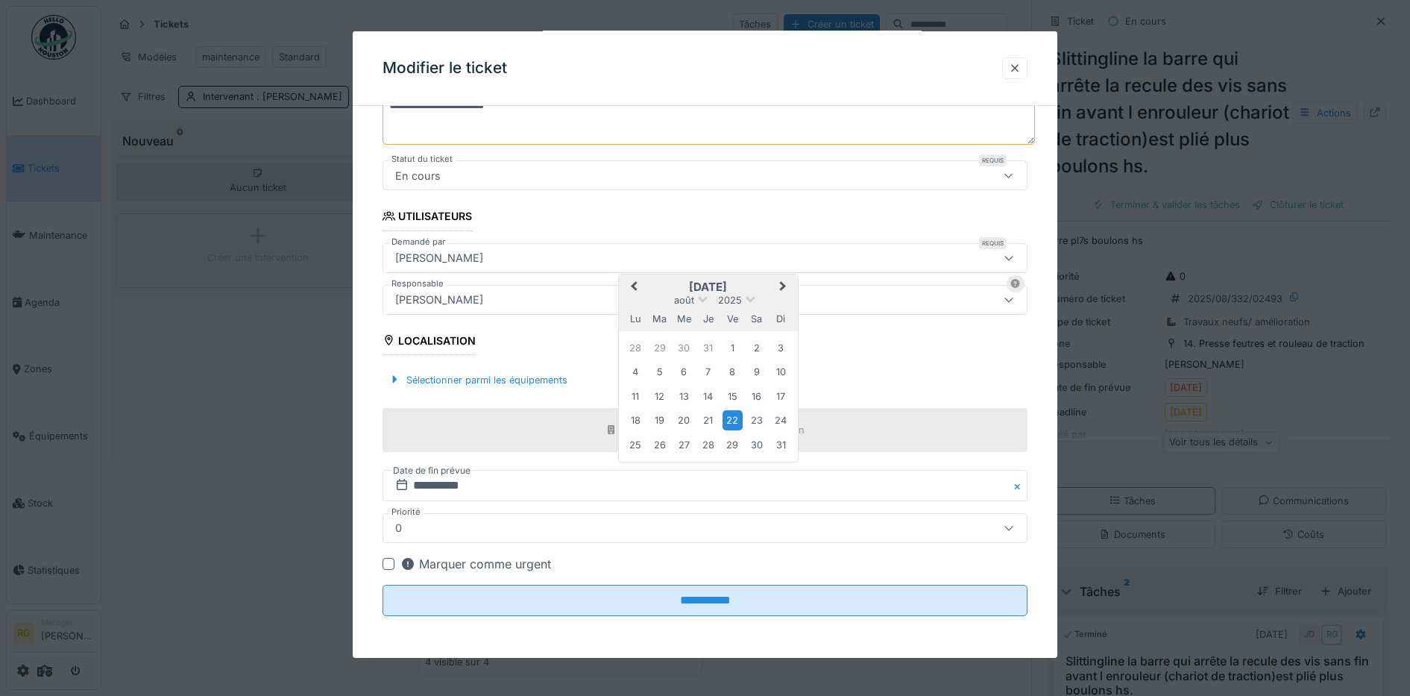
click at [783, 287] on span "Next Month" at bounding box center [783, 287] width 0 height 18
click at [733, 444] on div "3" at bounding box center [733, 444] width 20 height 20
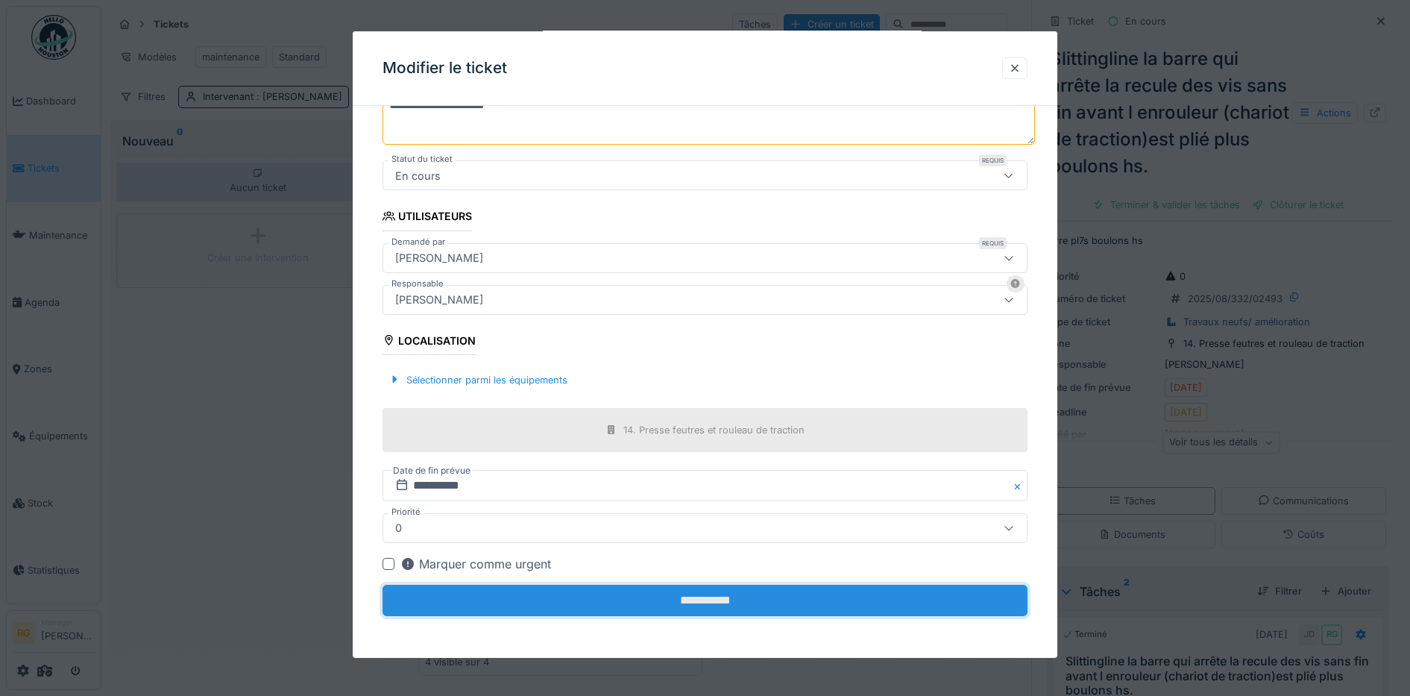
click at [716, 602] on input "**********" at bounding box center [706, 600] width 646 height 31
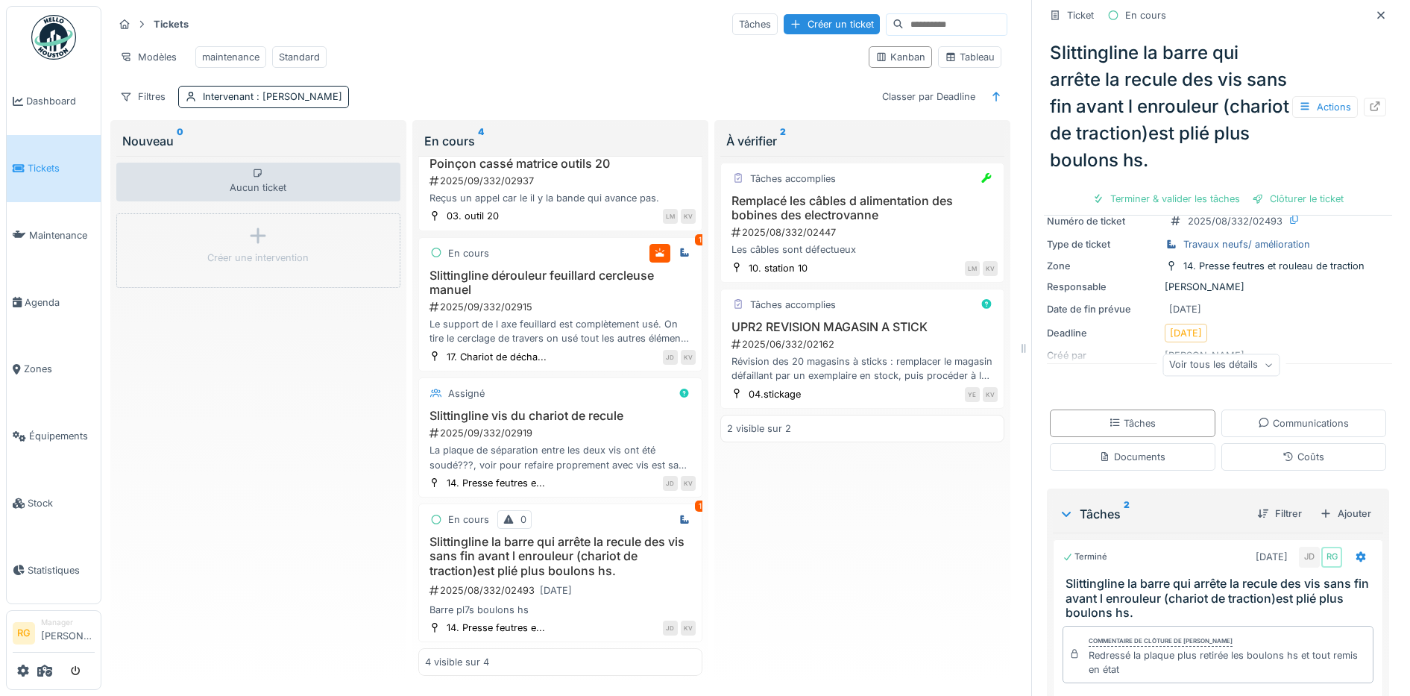
scroll to position [76, 0]
click at [1243, 358] on div "Voir tous les détails" at bounding box center [1221, 367] width 117 height 22
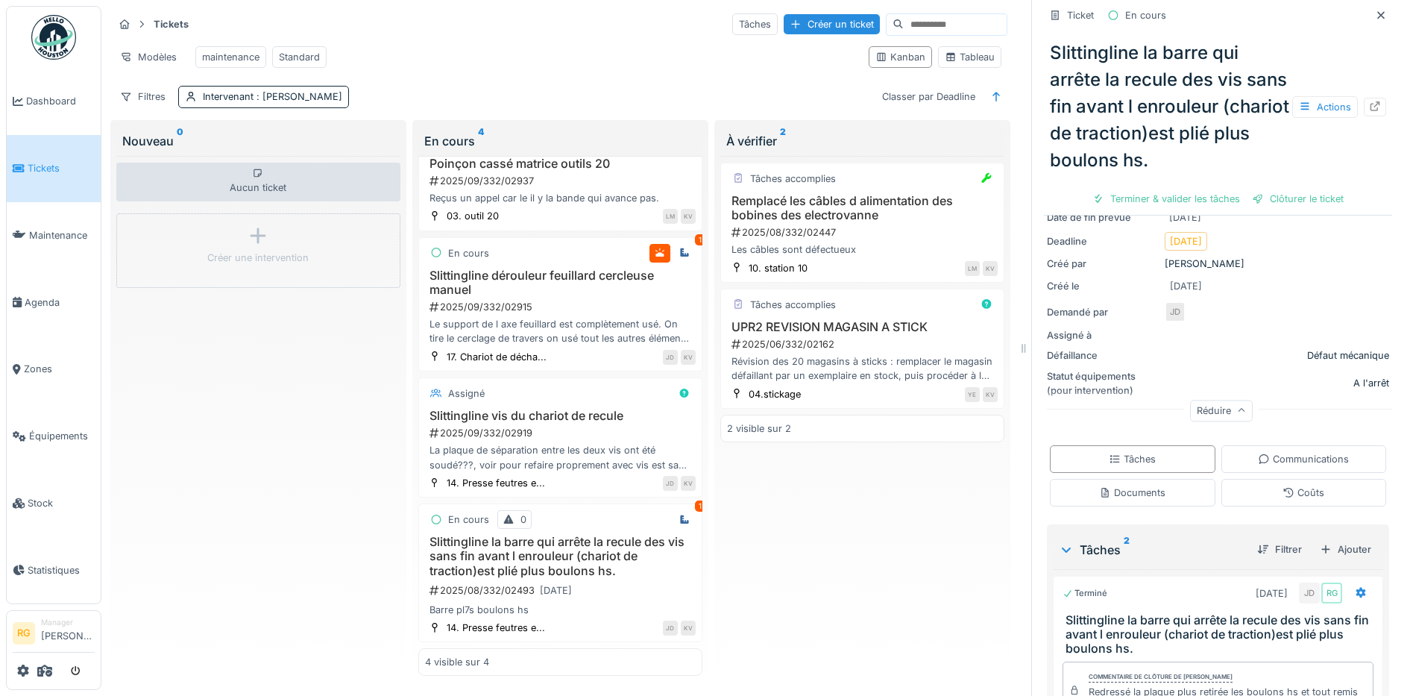
scroll to position [0, 0]
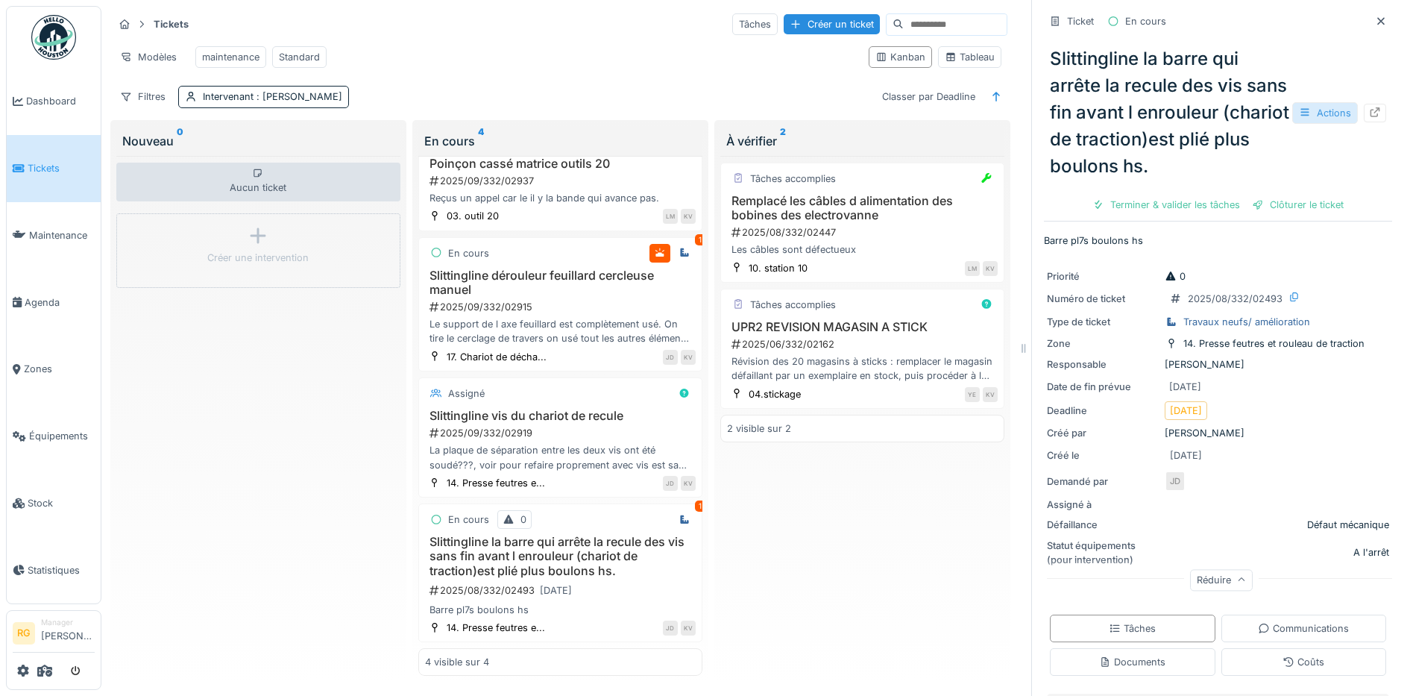
click at [1299, 102] on div "Actions" at bounding box center [1325, 113] width 66 height 22
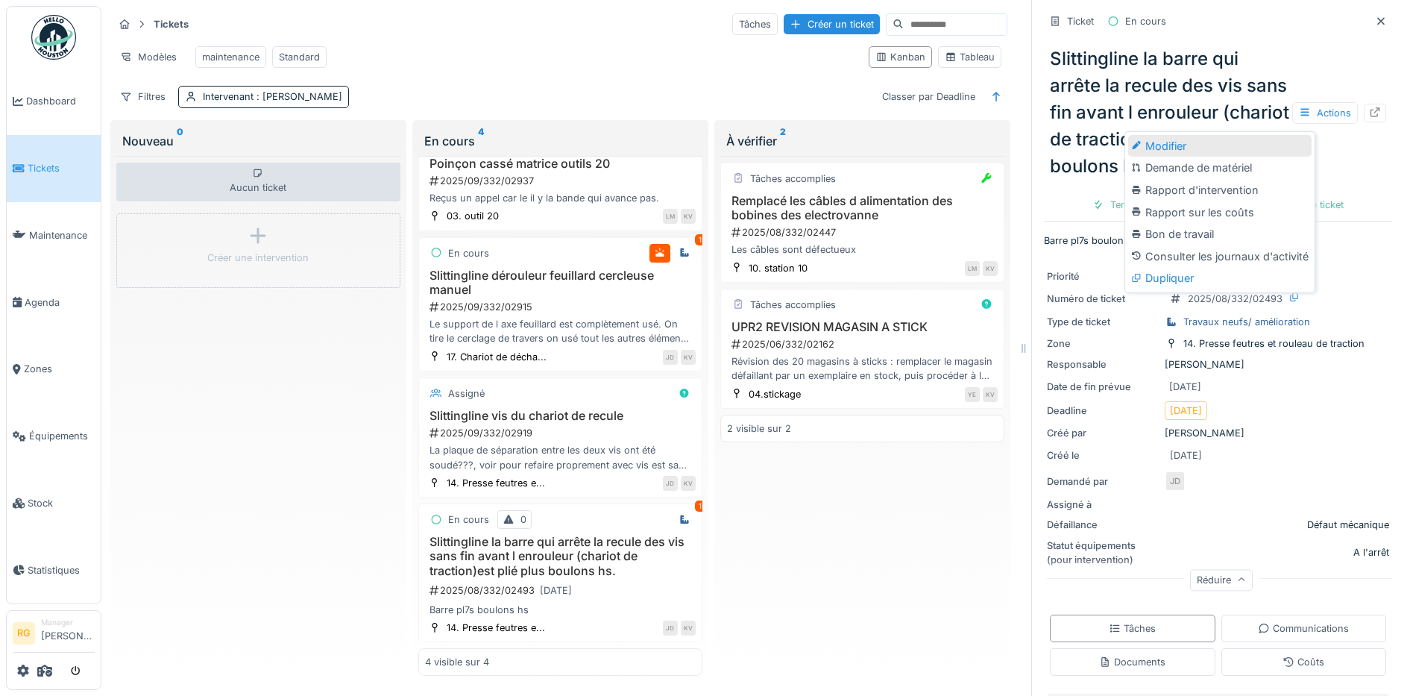
click at [1173, 135] on div "Modifier" at bounding box center [1219, 146] width 183 height 22
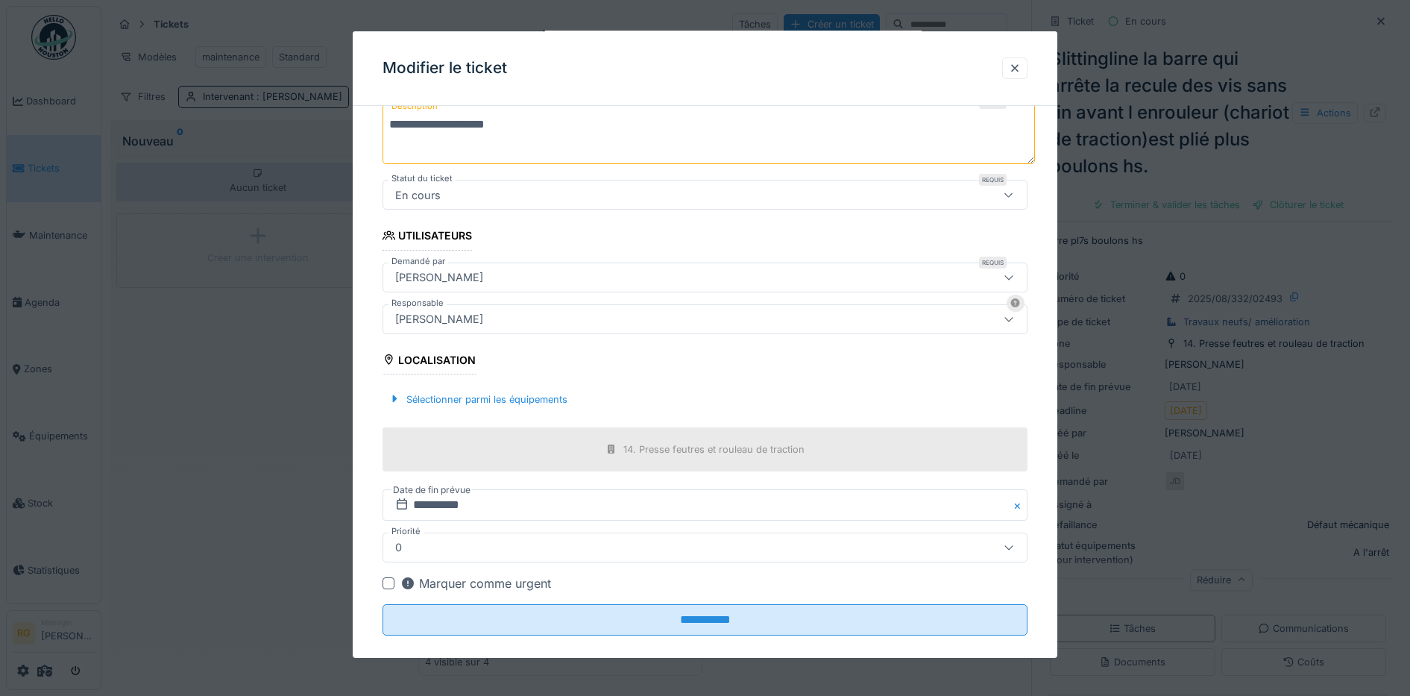
scroll to position [206, 0]
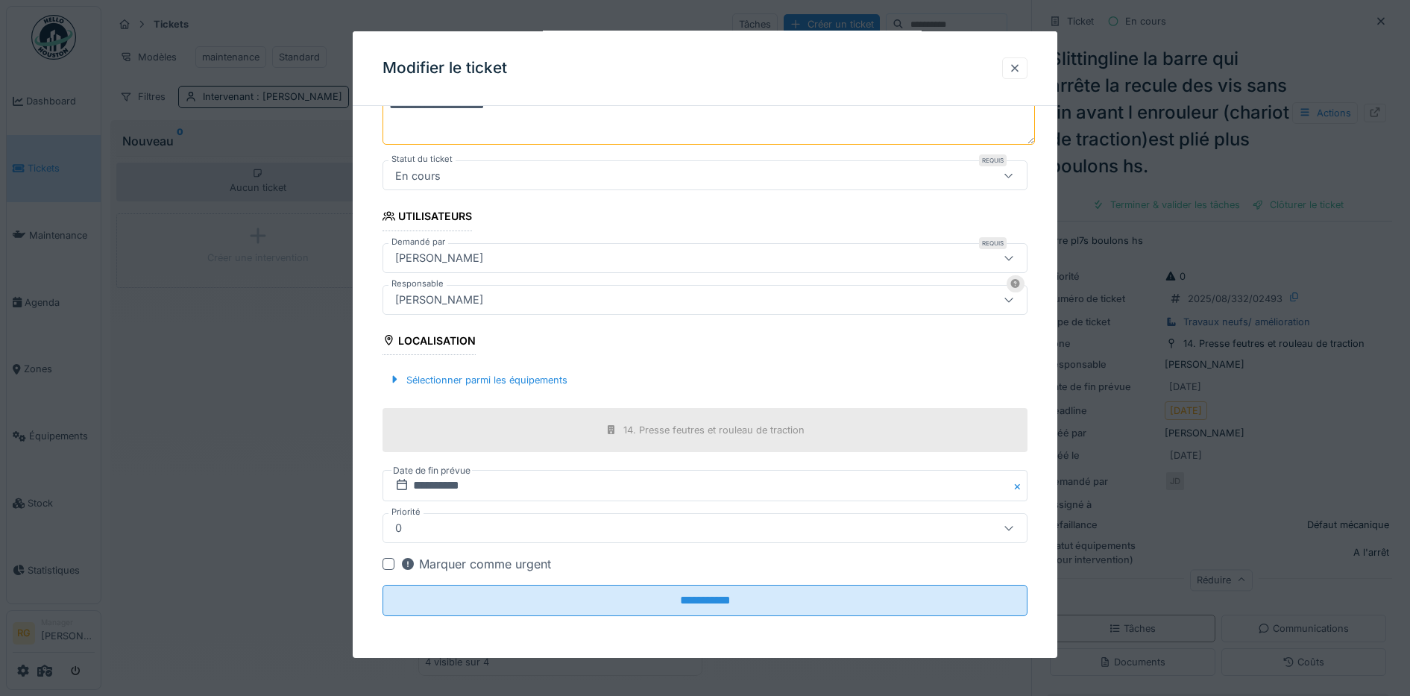
click at [1021, 66] on div at bounding box center [1015, 68] width 12 height 14
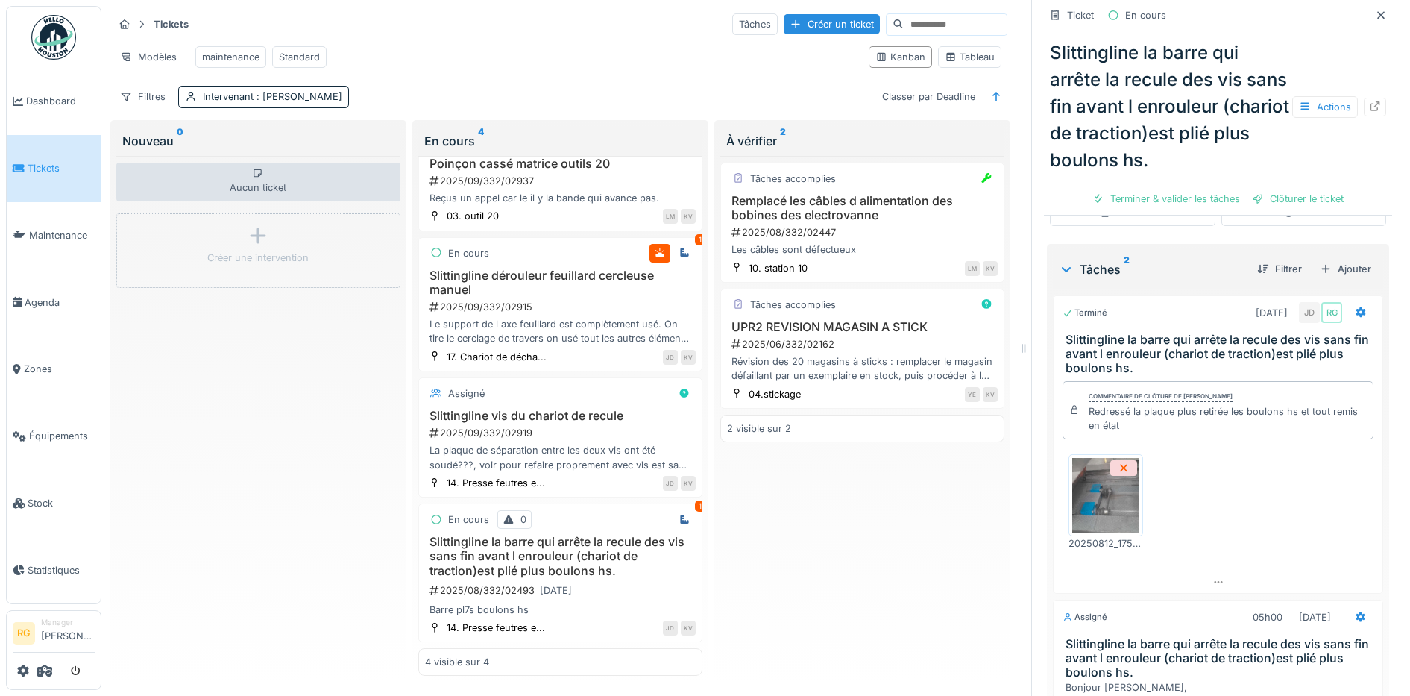
scroll to position [668, 0]
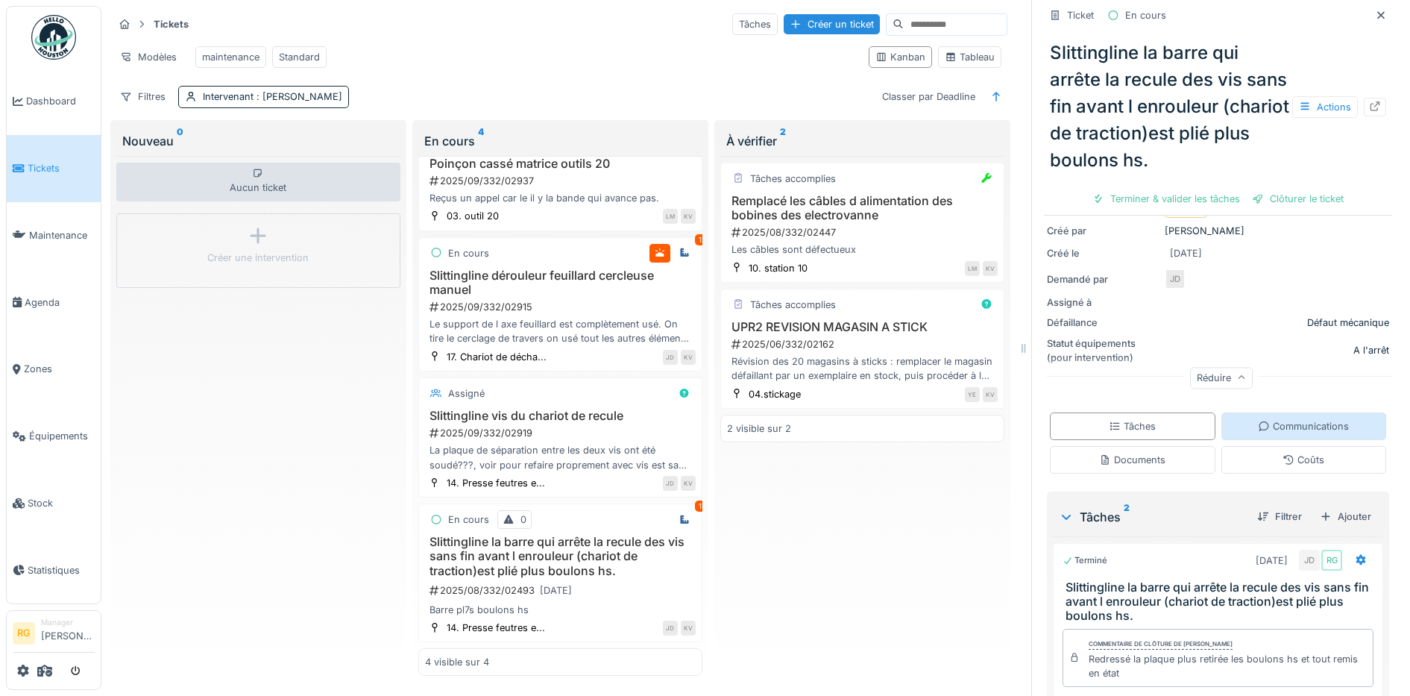
click at [1301, 419] on div "Communications" at bounding box center [1303, 426] width 91 height 14
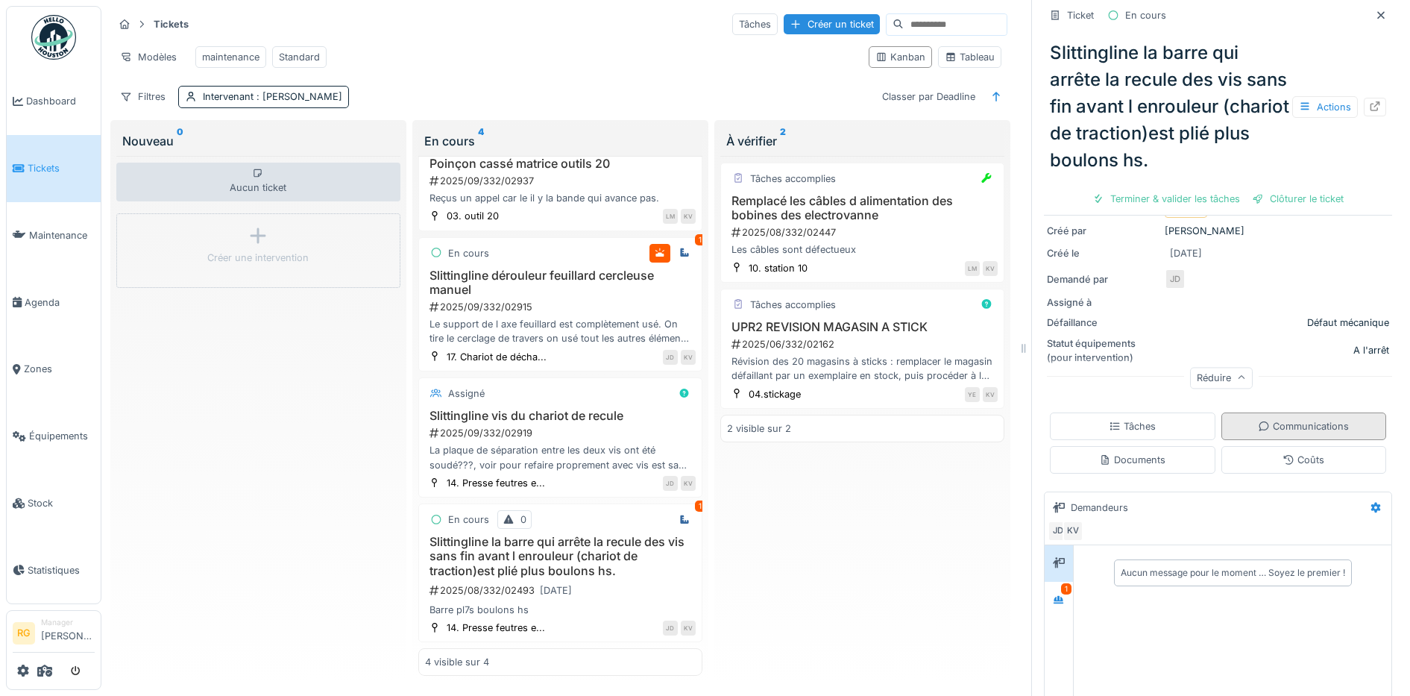
scroll to position [370, 0]
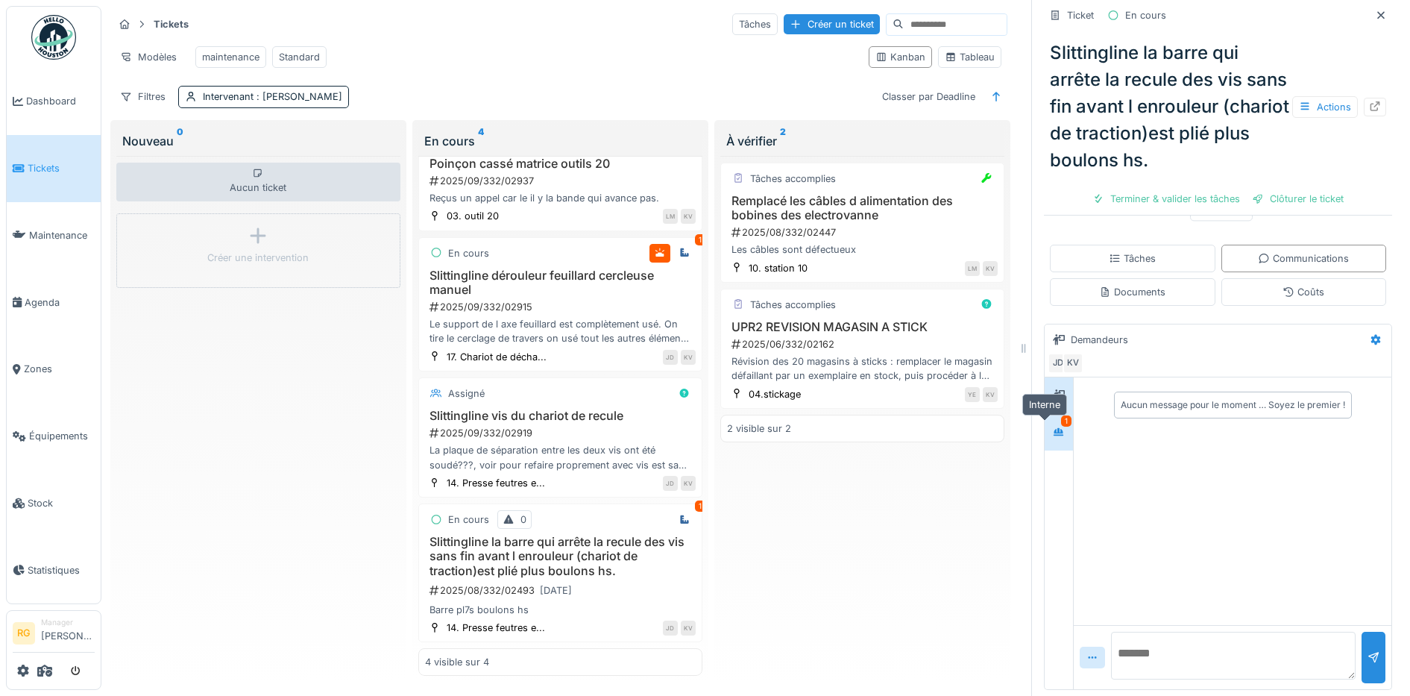
click at [1053, 427] on icon at bounding box center [1059, 432] width 12 height 10
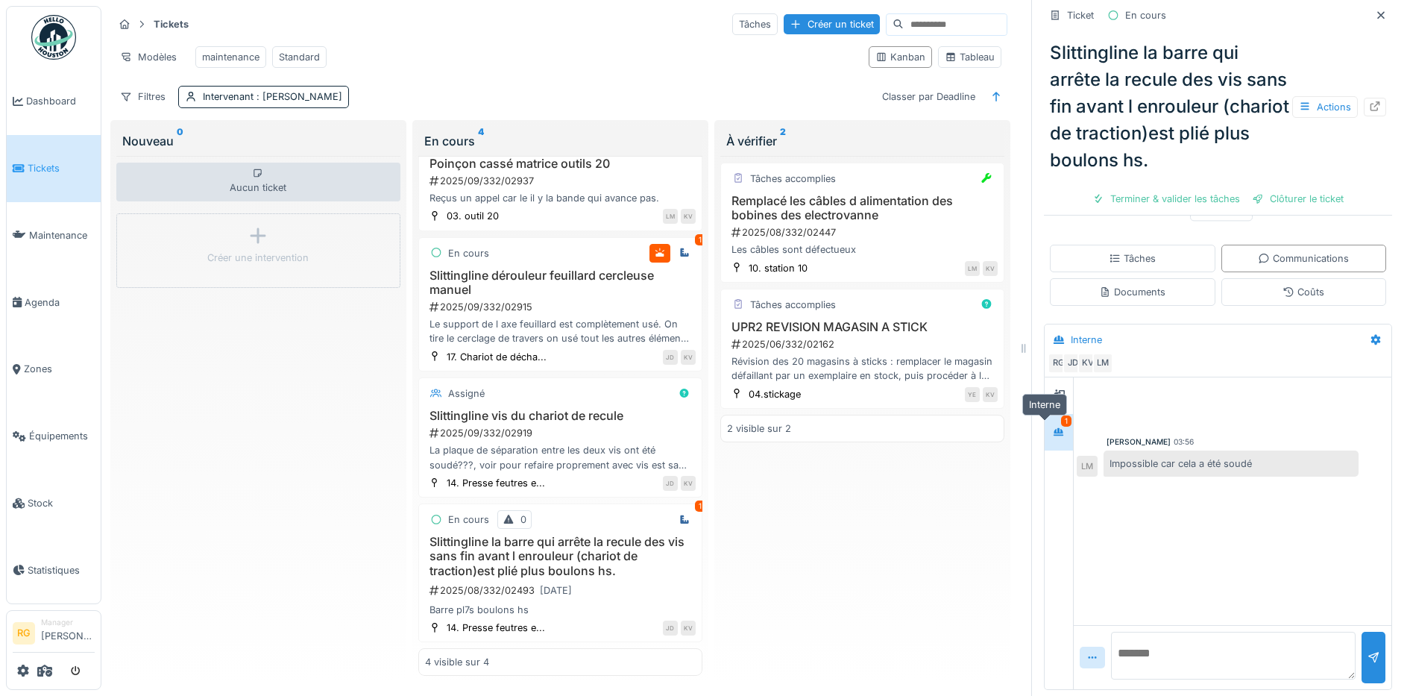
click at [1054, 427] on icon at bounding box center [1059, 431] width 10 height 8
click at [1130, 641] on textarea at bounding box center [1233, 656] width 245 height 48
type textarea "**********"
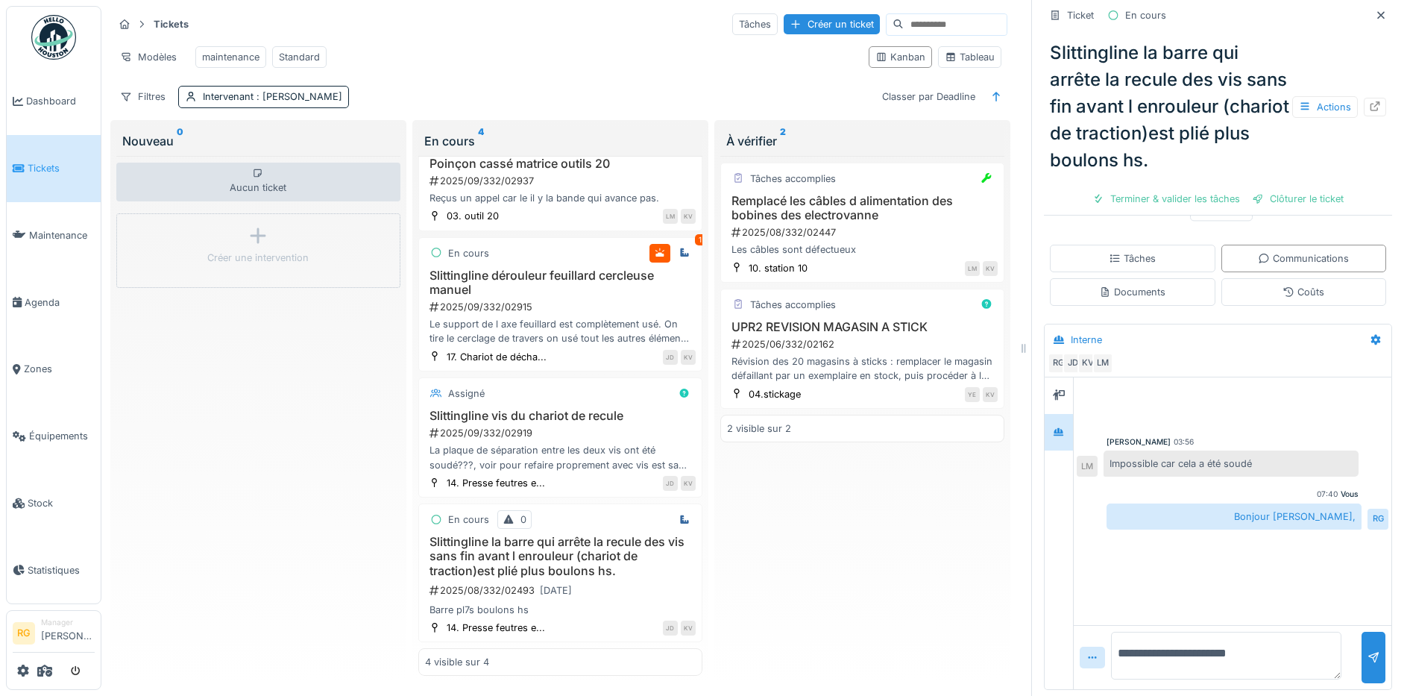
type textarea "**********"
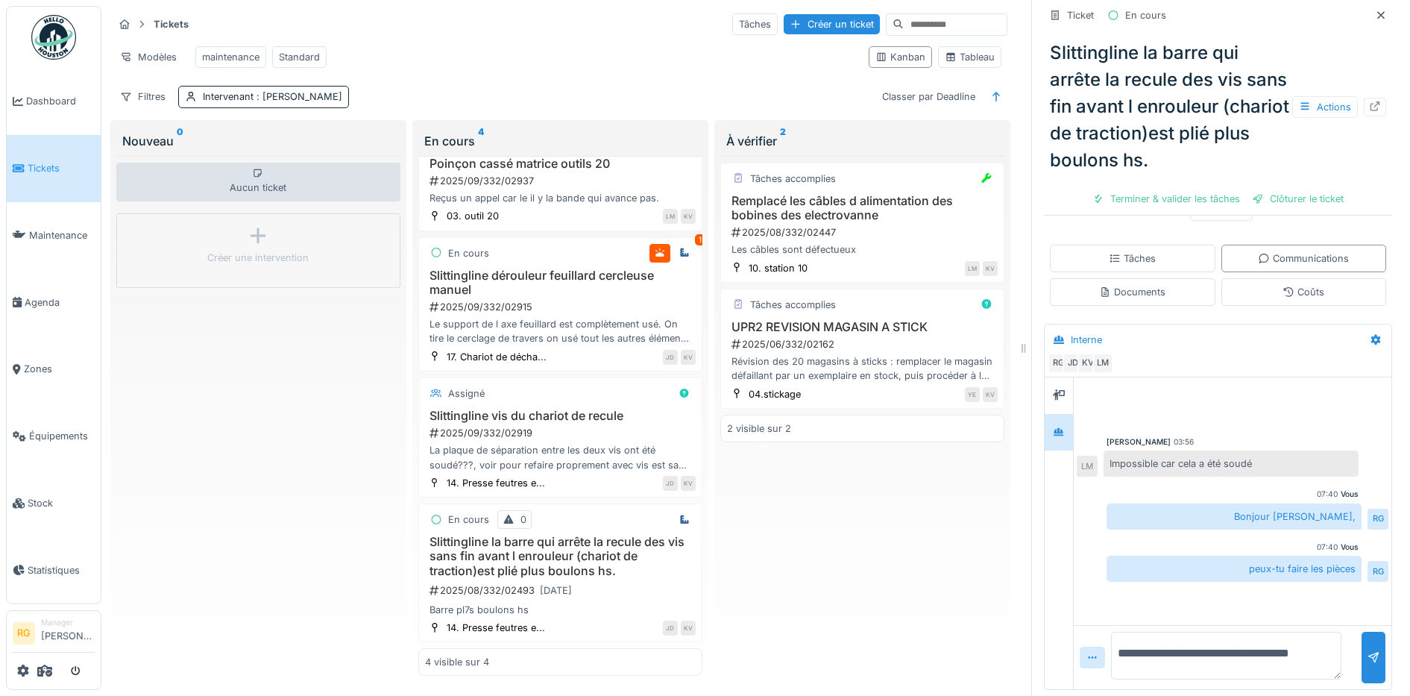
scroll to position [1, 0]
type textarea "**********"
click at [1368, 650] on div at bounding box center [1374, 657] width 12 height 14
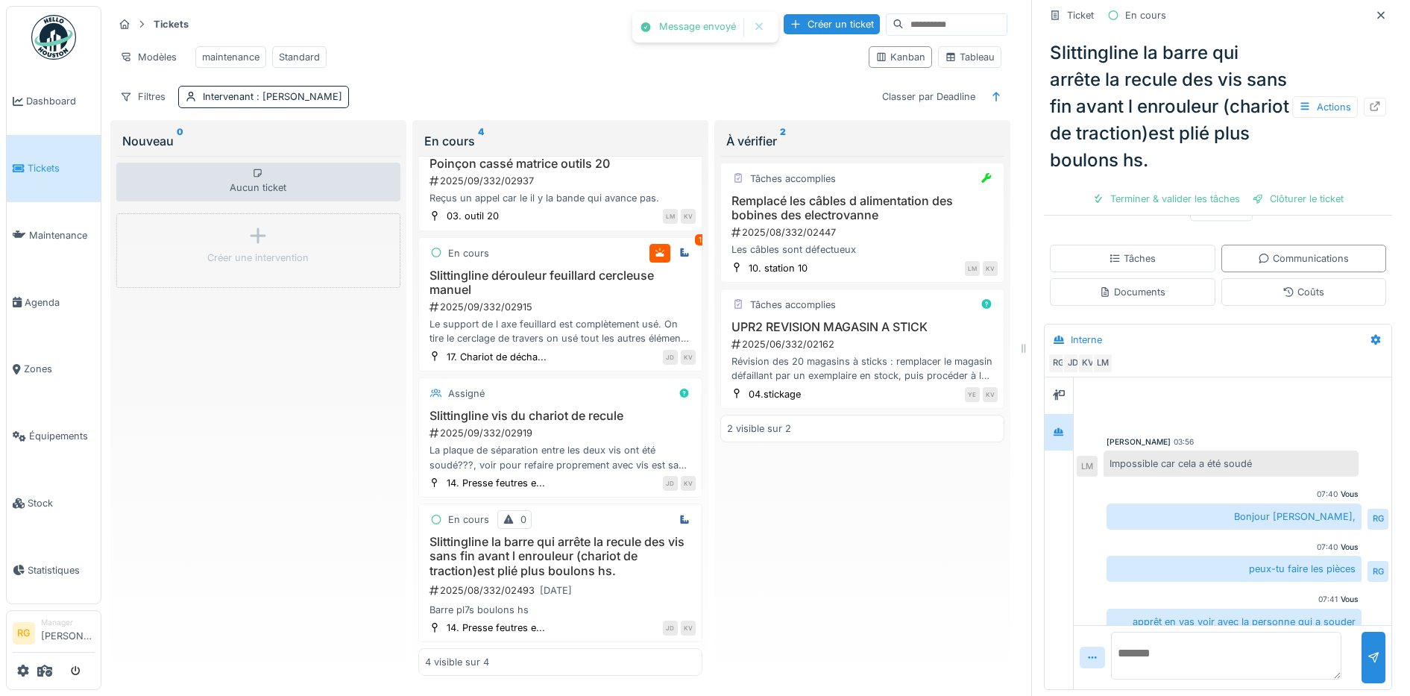
scroll to position [30, 0]
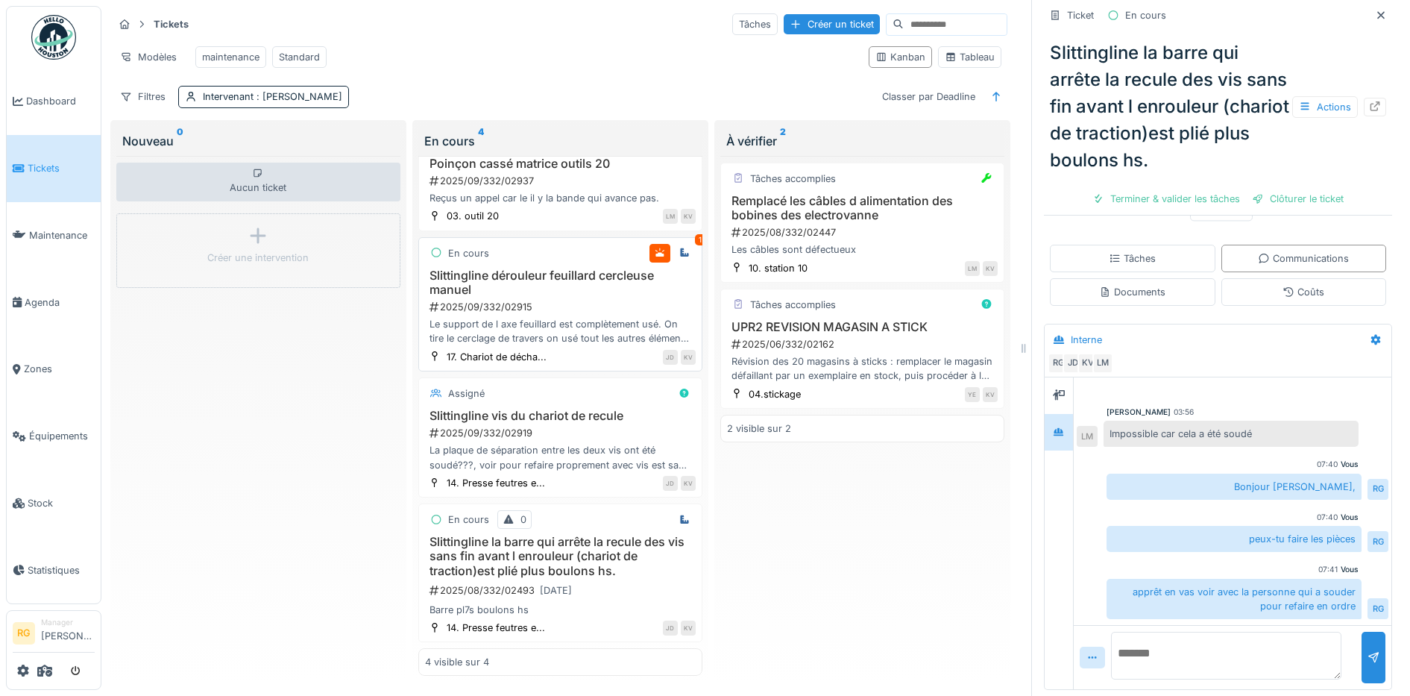
click at [597, 271] on div "Slittingline dérouleur feuillard cercleuse manuel 2025/09/332/02915 Le support …" at bounding box center [560, 307] width 271 height 78
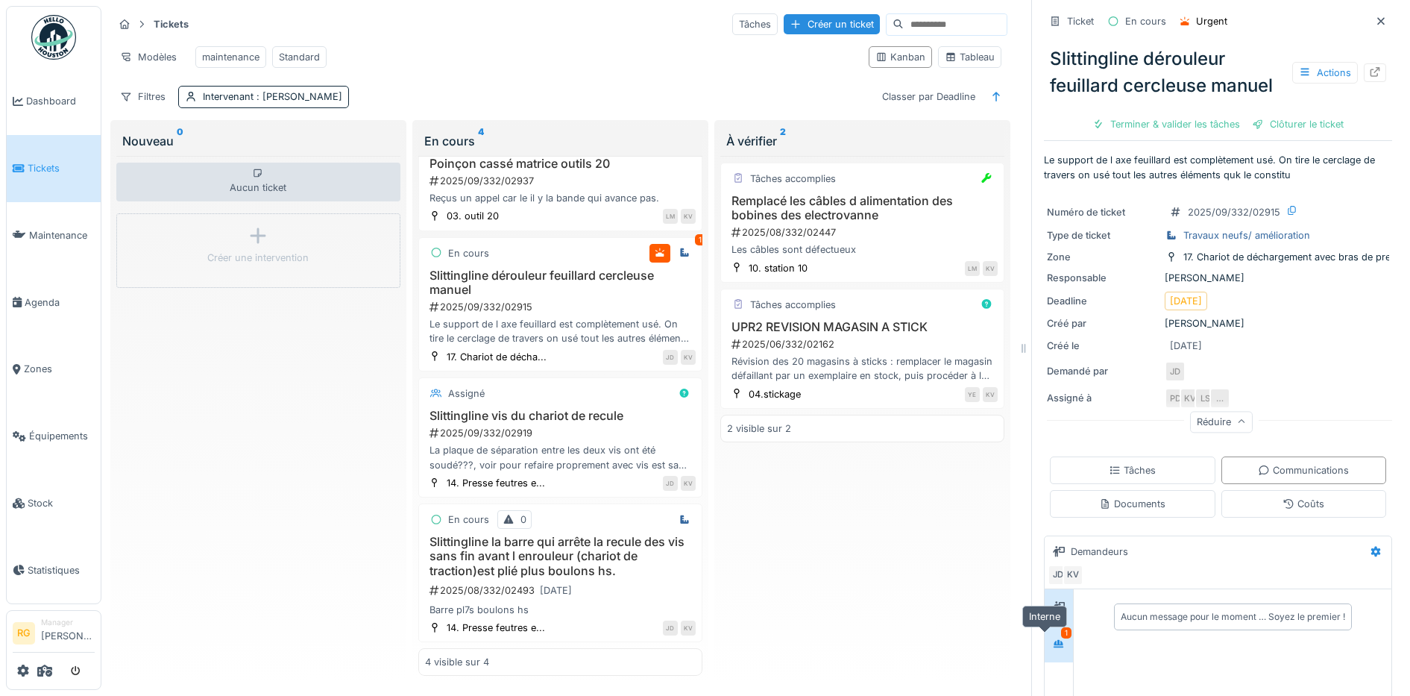
click at [1053, 639] on icon at bounding box center [1059, 644] width 12 height 10
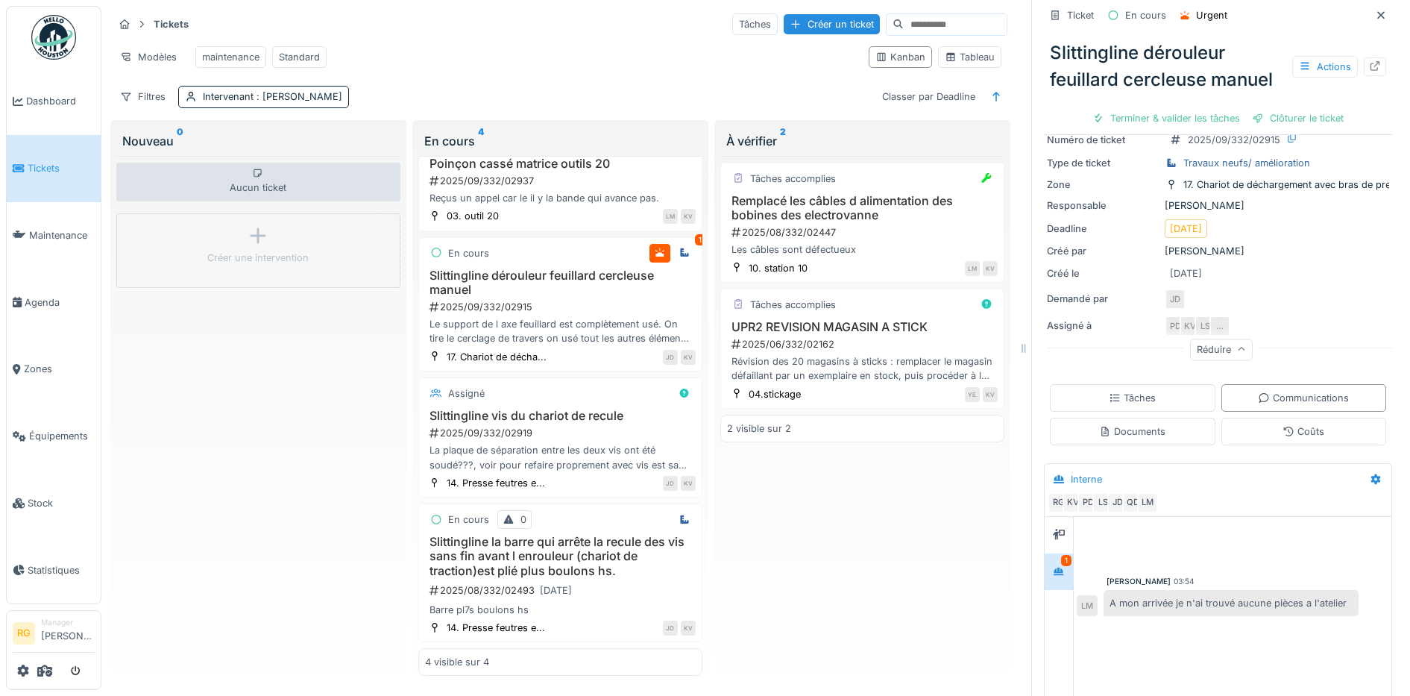
scroll to position [186, 0]
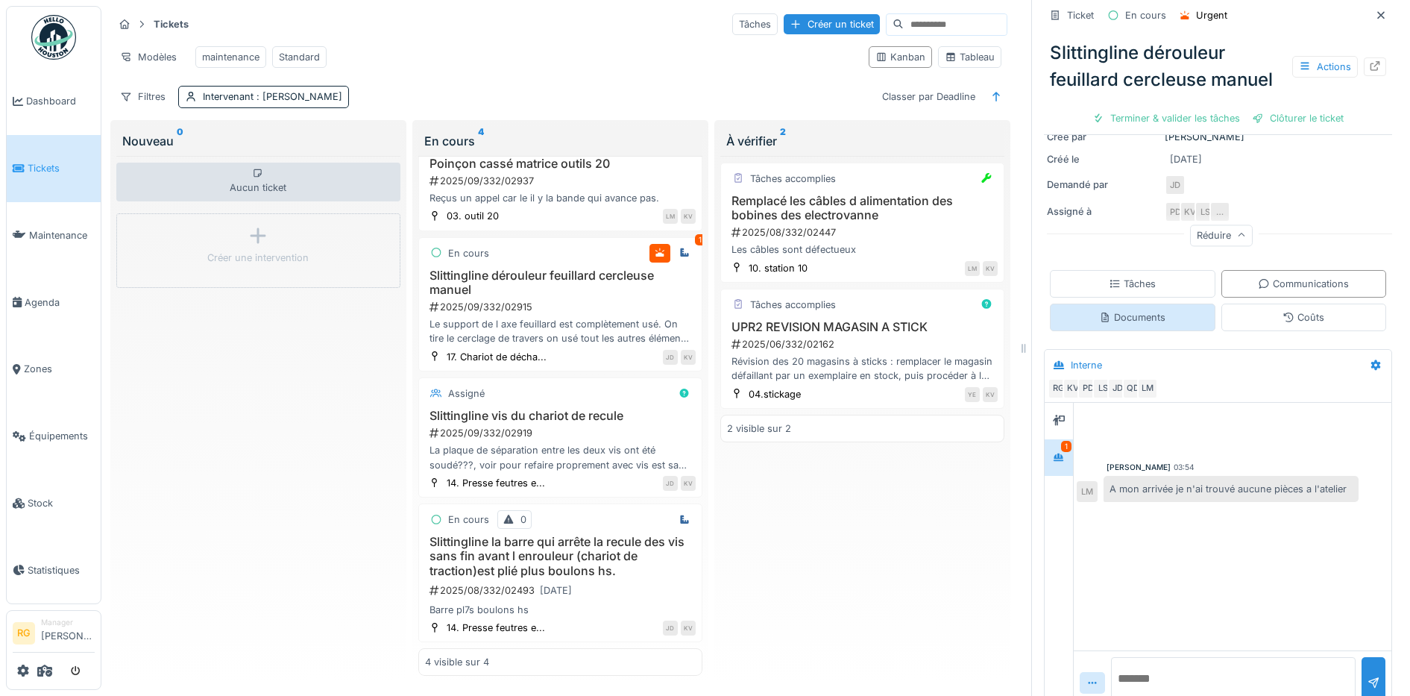
click at [1108, 310] on div "Documents" at bounding box center [1132, 317] width 66 height 14
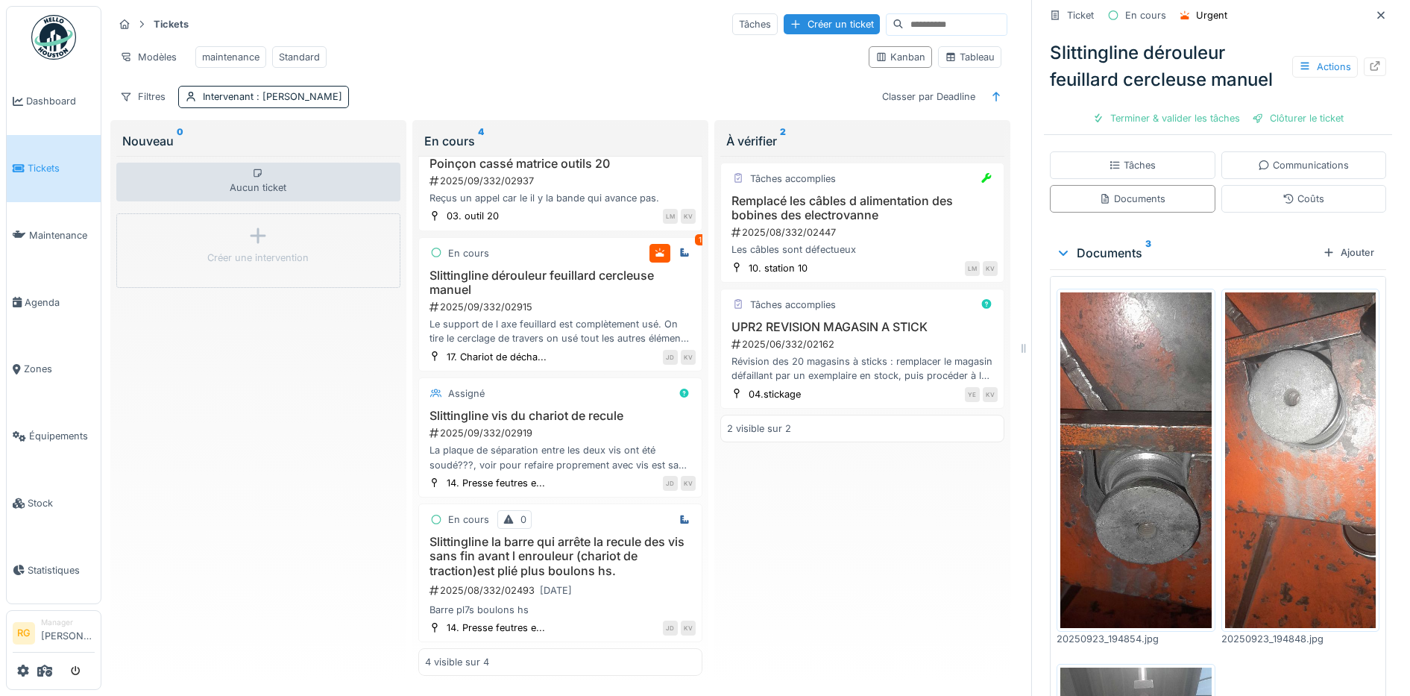
scroll to position [212, 0]
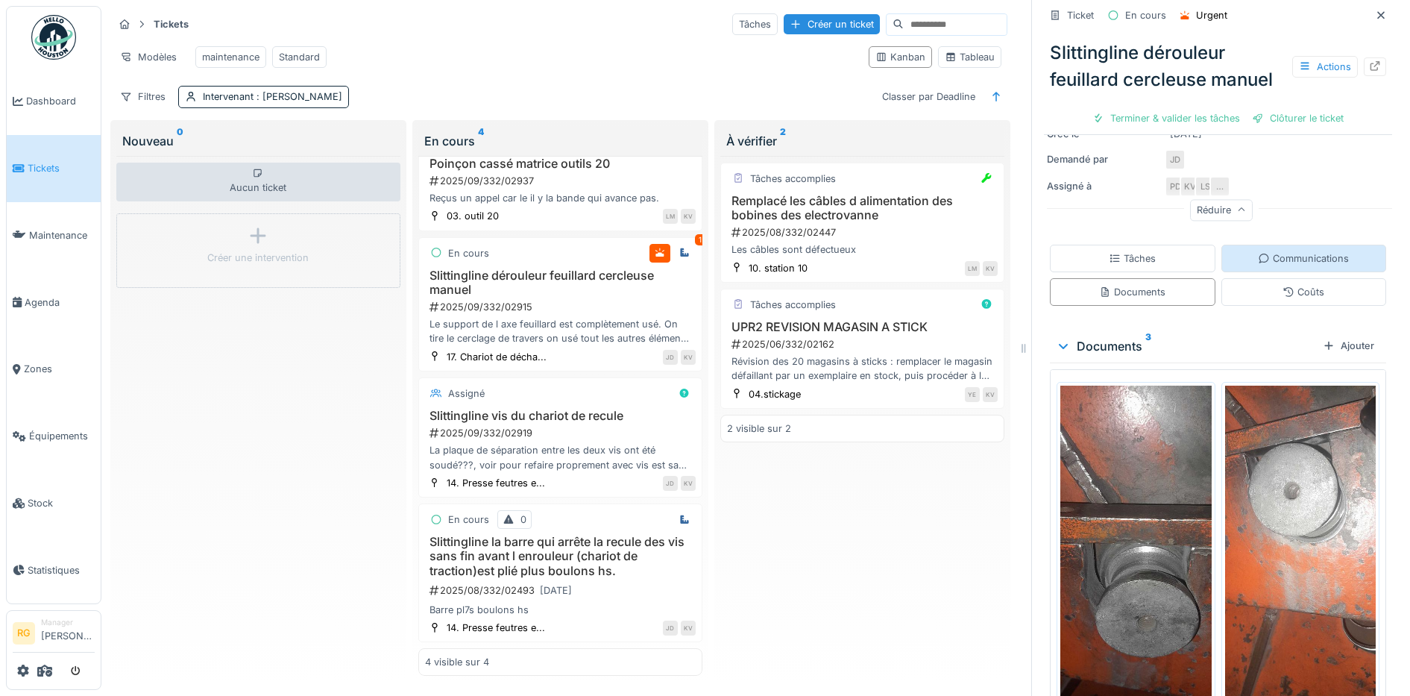
click at [1299, 251] on div "Communications" at bounding box center [1303, 258] width 91 height 14
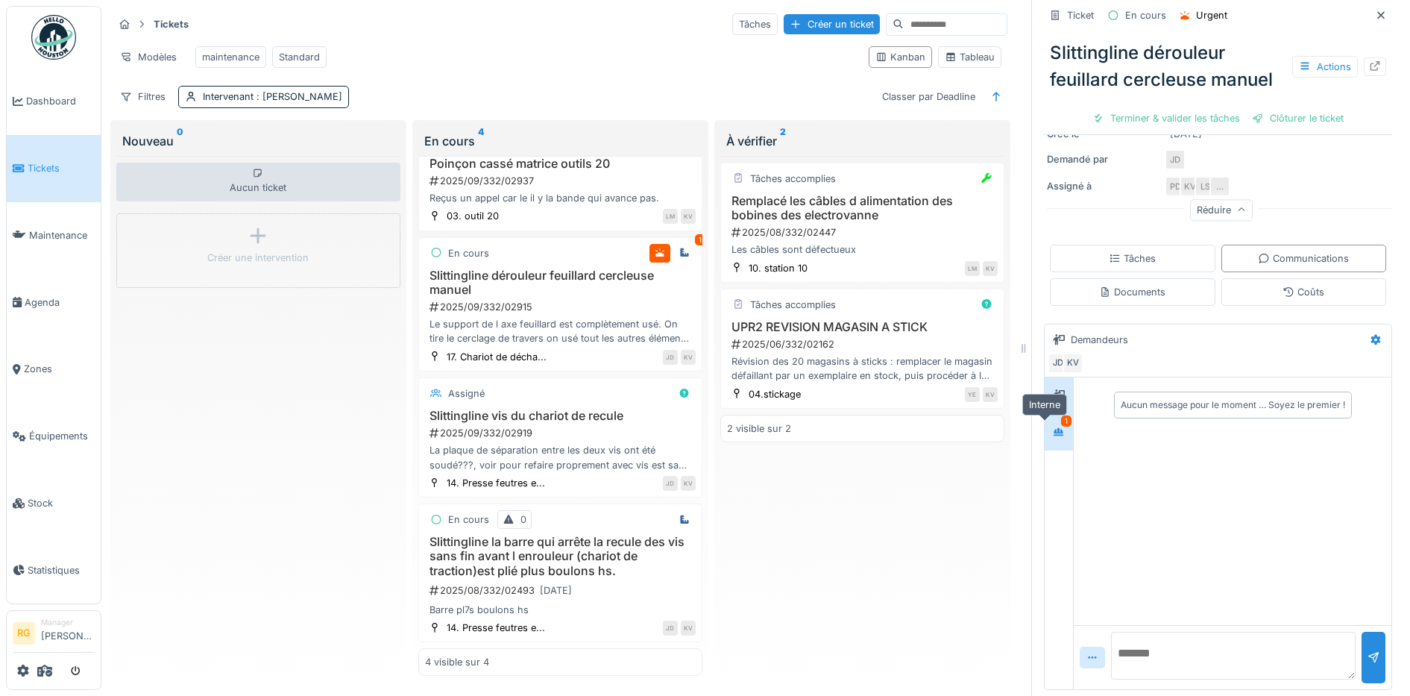
click at [1053, 434] on icon at bounding box center [1059, 432] width 12 height 10
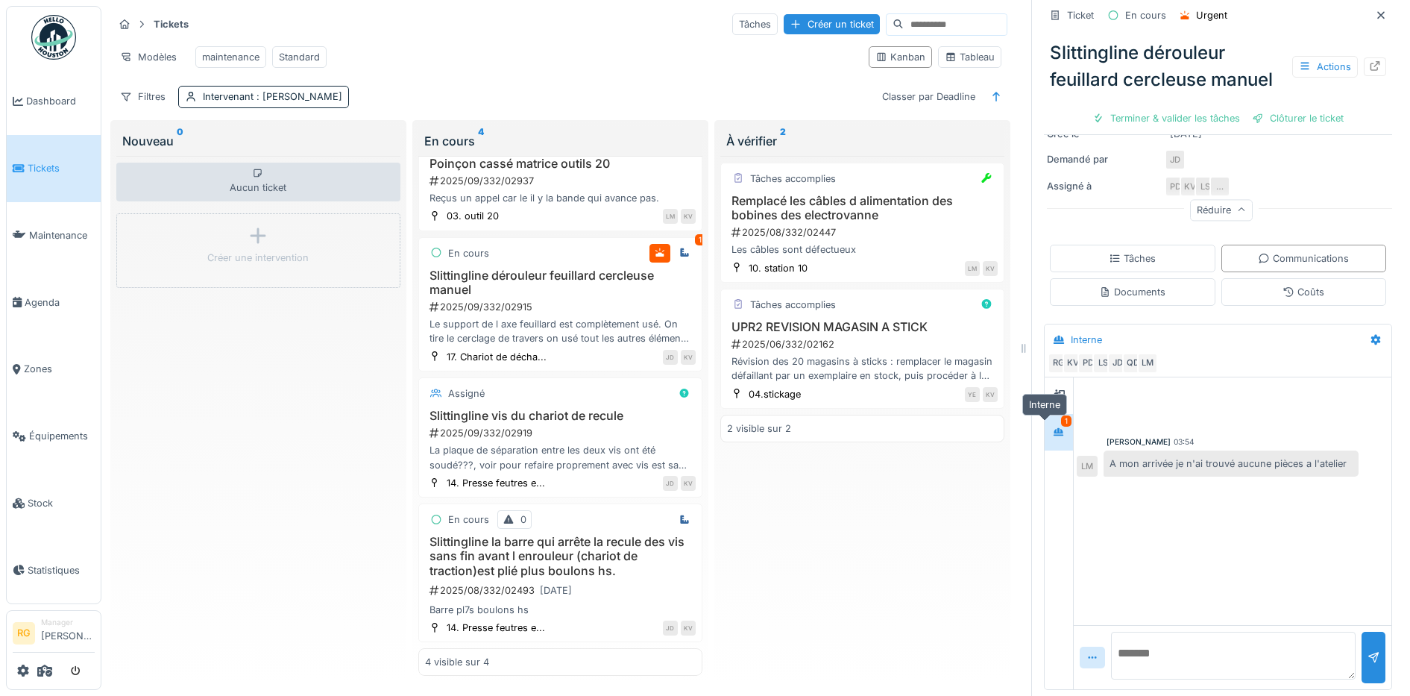
click at [1054, 433] on icon at bounding box center [1059, 431] width 10 height 8
click at [573, 562] on h3 "Slittingline la barre qui arrête la recule des vis sans fin avant l enrouleur (…" at bounding box center [560, 556] width 271 height 43
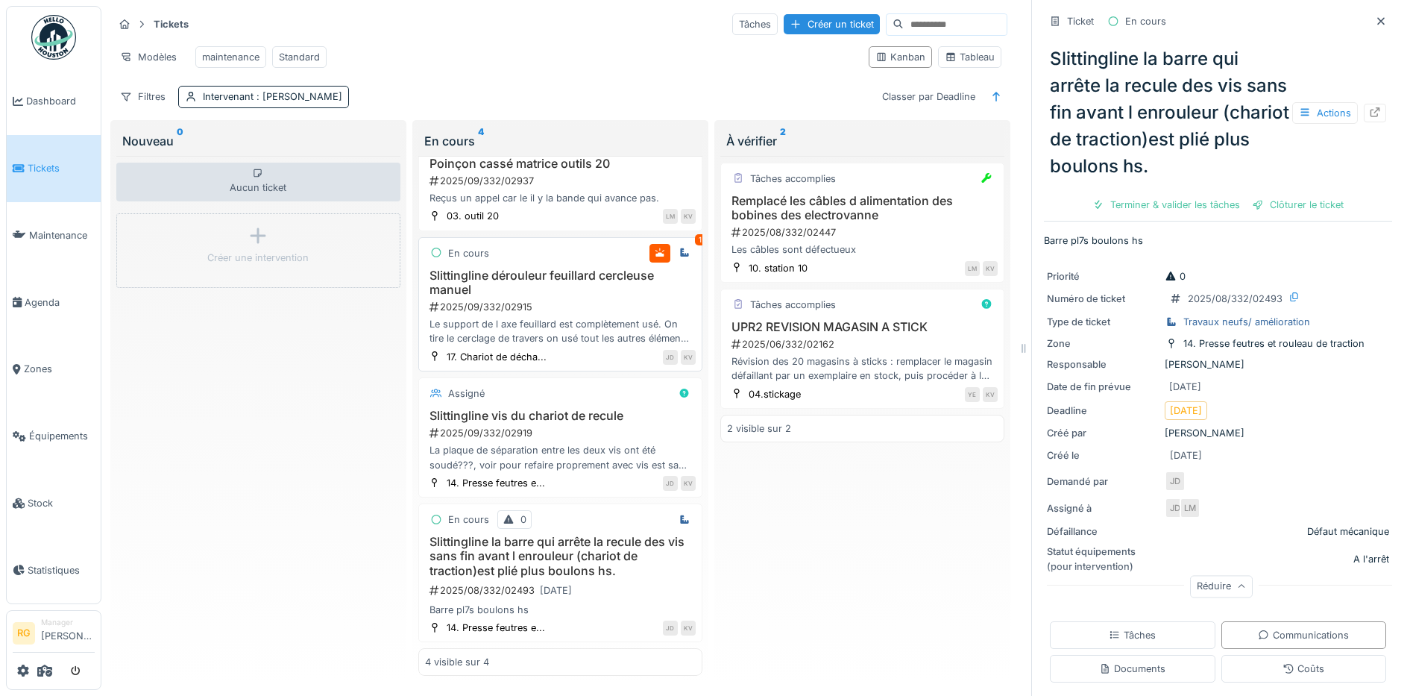
click at [605, 300] on div "2025/09/332/02915" at bounding box center [562, 307] width 268 height 14
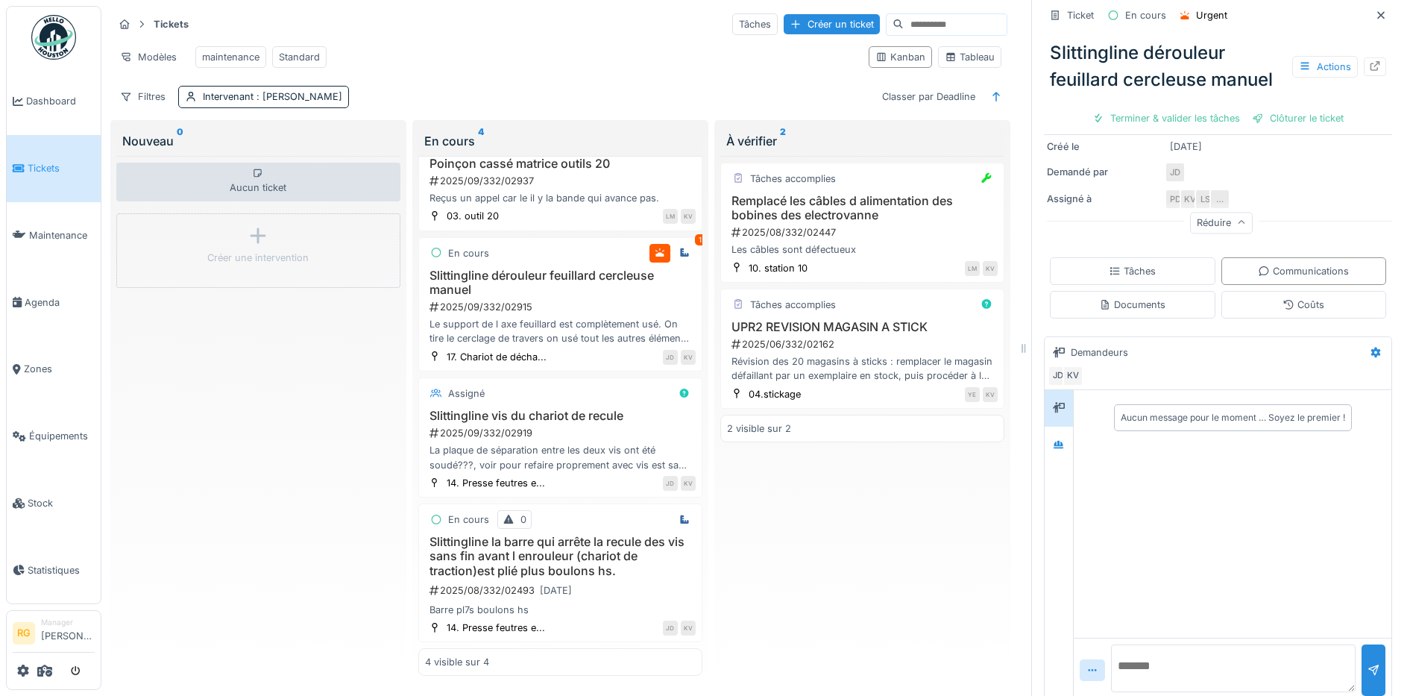
scroll to position [212, 0]
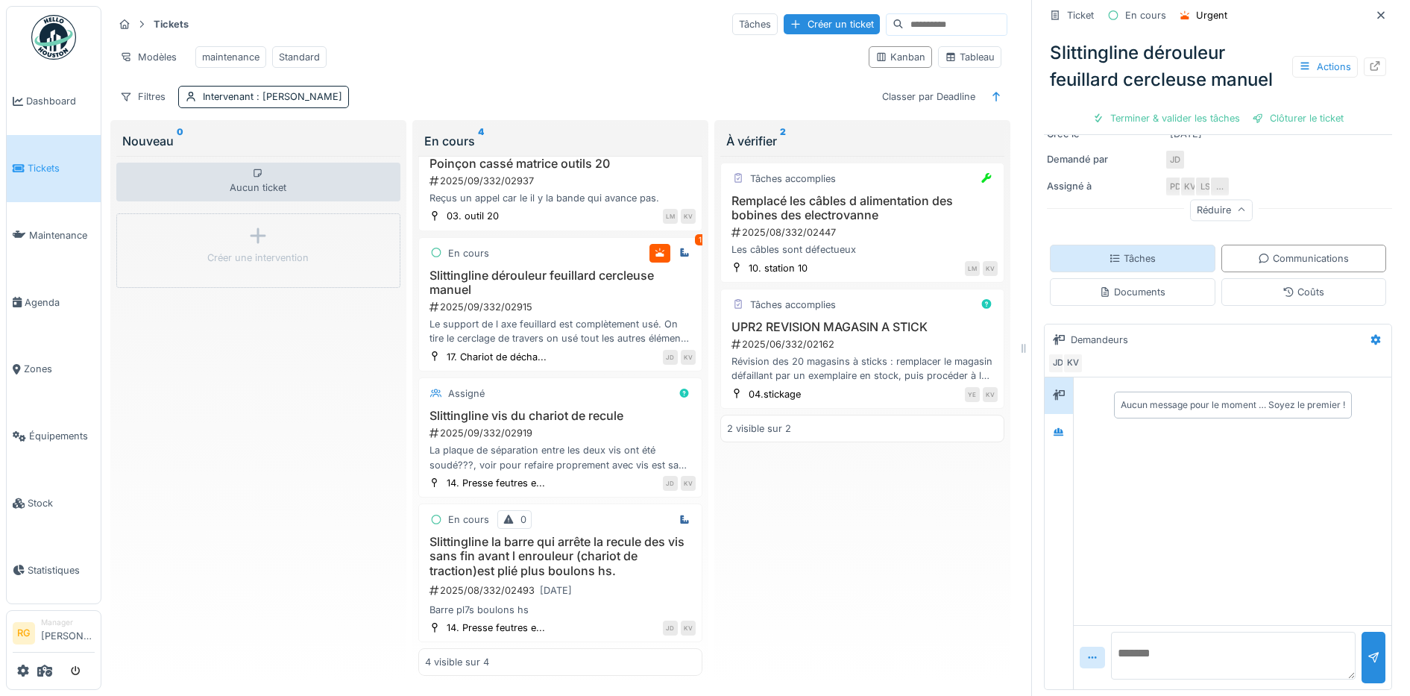
click at [1119, 262] on div "Tâches" at bounding box center [1132, 258] width 47 height 14
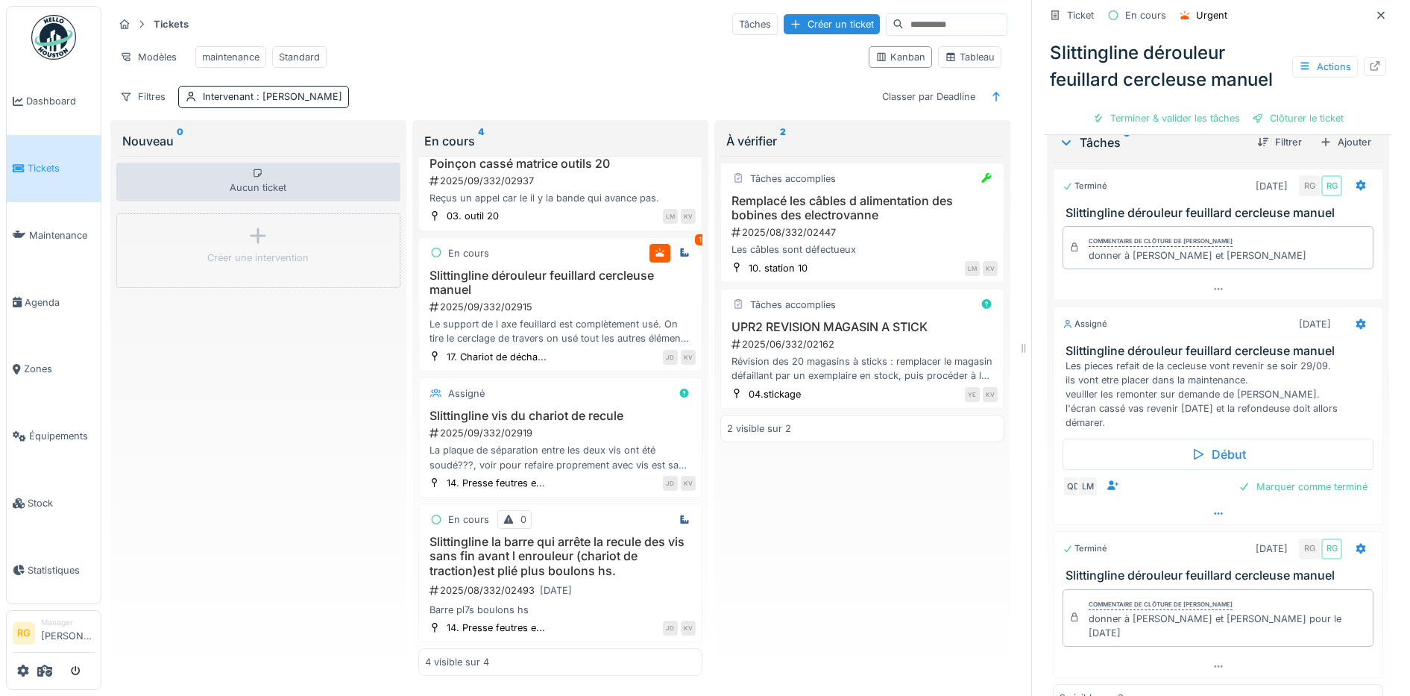
scroll to position [438, 0]
